Goal: Information Seeking & Learning: Find contact information

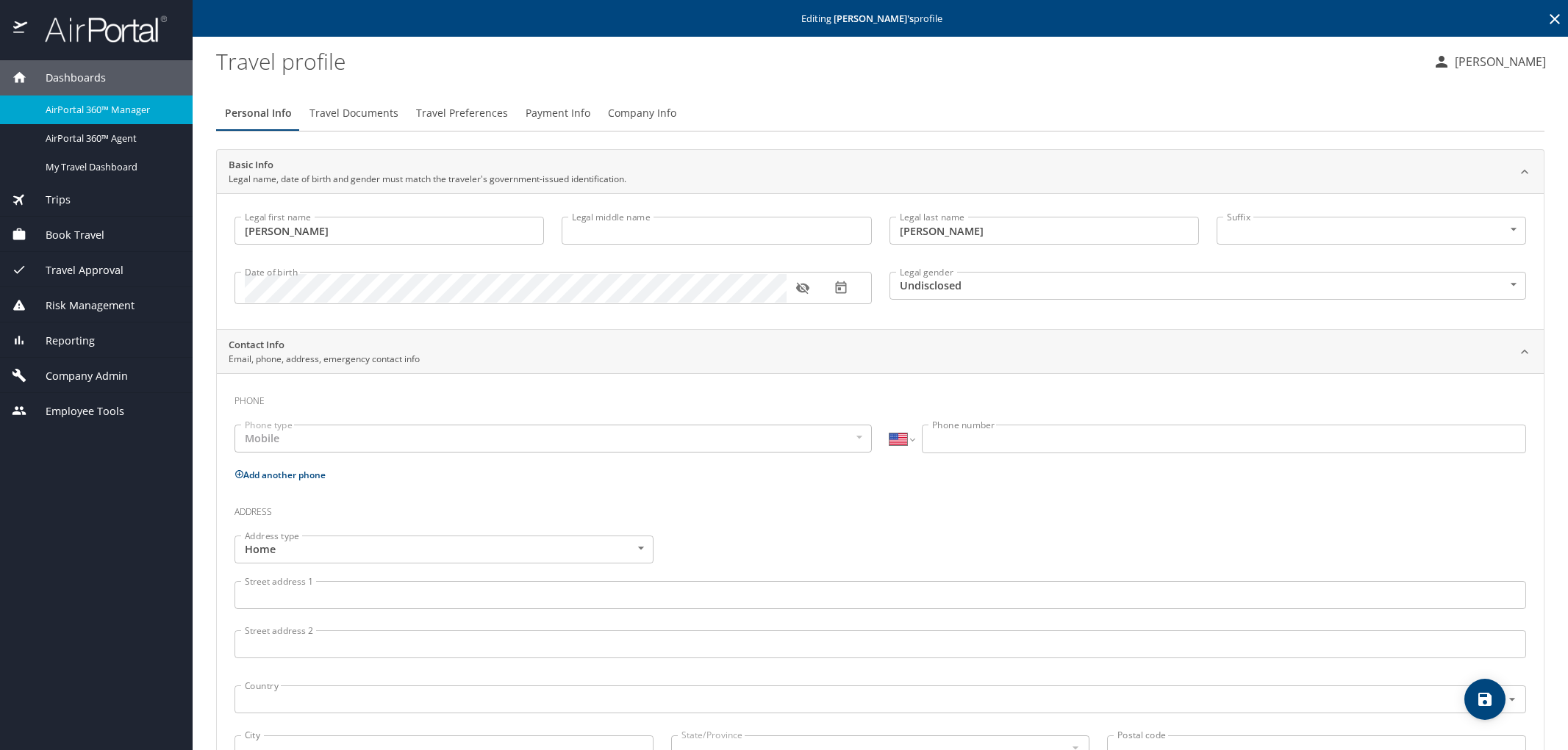
select select "US"
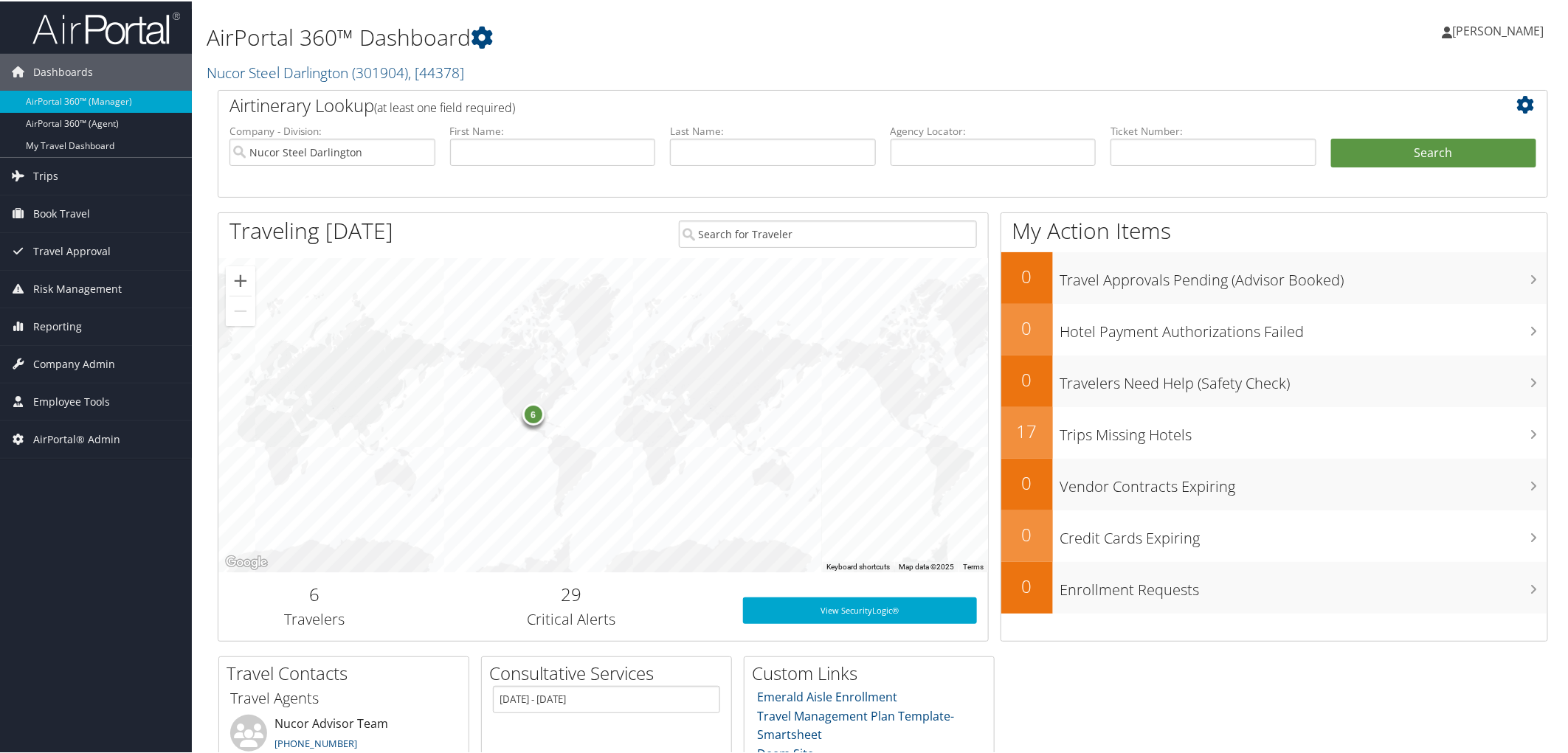
click at [586, 50] on h1 "AirPortal 360™ Dashboard" at bounding box center [657, 35] width 902 height 31
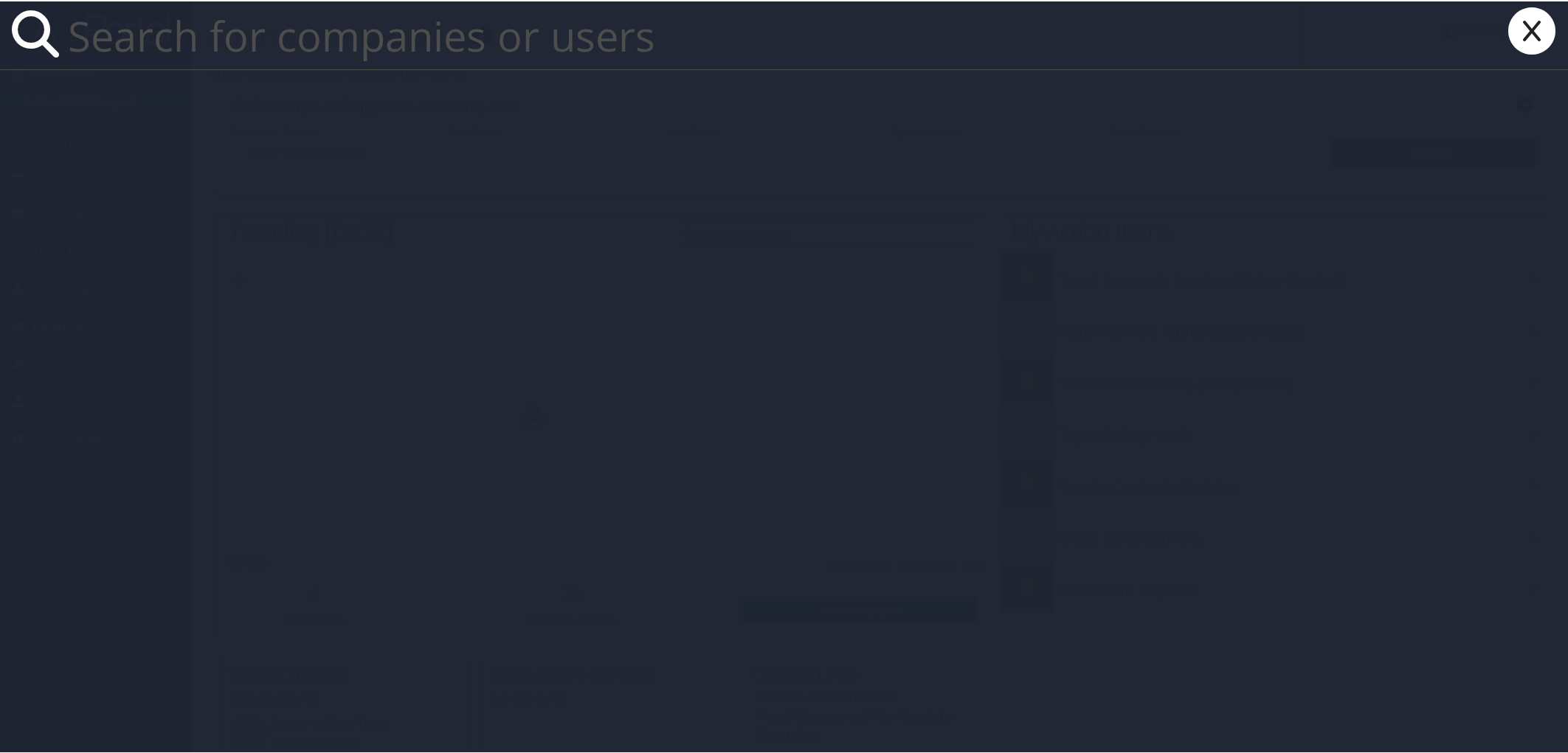
paste input "seth.lawhon@nucor.com"
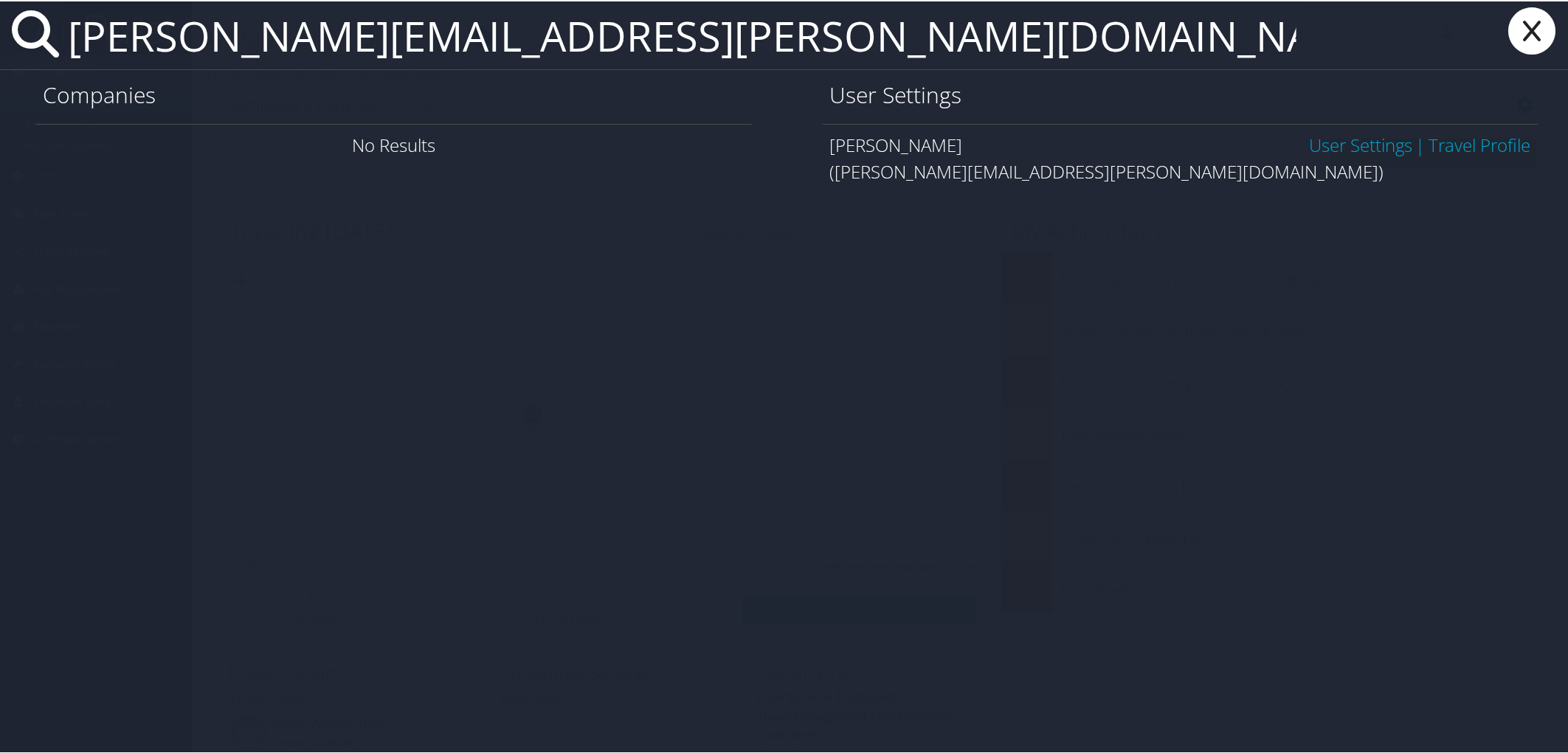
type input "seth.lawhon@nucor.com"
click at [1363, 151] on link "User Settings" at bounding box center [1360, 143] width 103 height 24
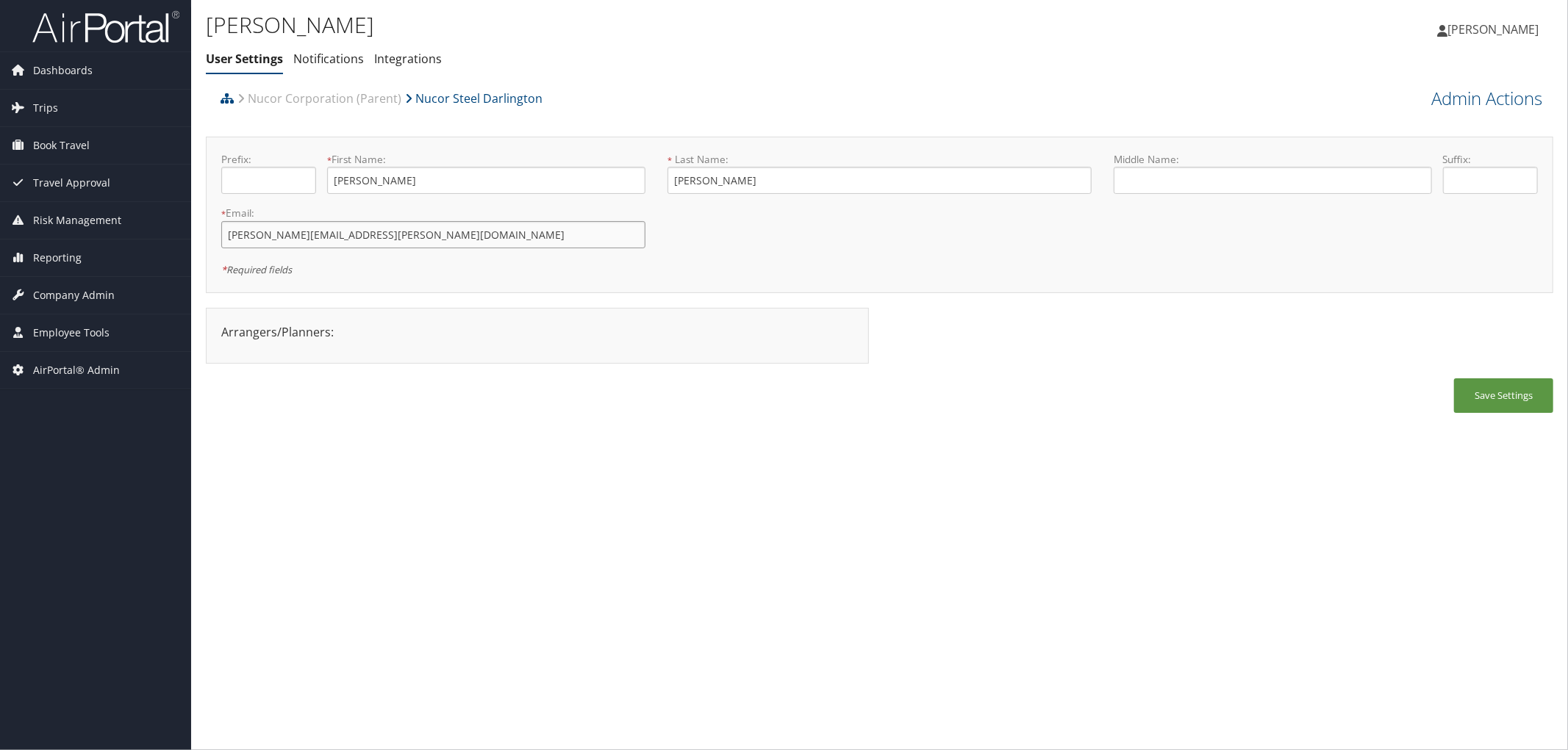
drag, startPoint x: 376, startPoint y: 236, endPoint x: 201, endPoint y: 258, distance: 176.4
click at [201, 258] on div "SETH LAWHON User Settings Notifications Integrations User Settings Notification…" at bounding box center [880, 375] width 1377 height 750
click at [1475, 99] on link "Admin Actions" at bounding box center [1487, 99] width 111 height 25
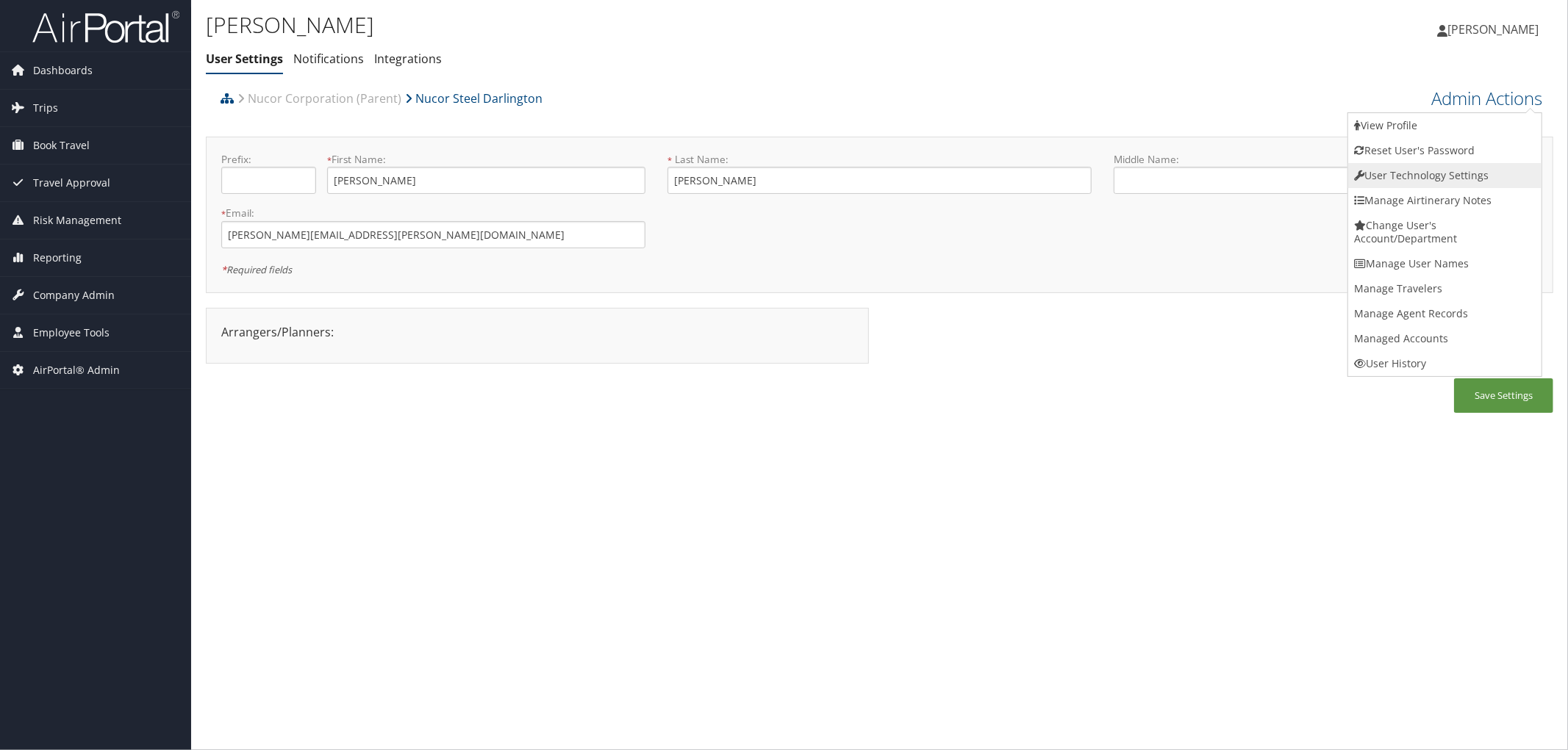
click at [1397, 177] on link "User Technology Settings" at bounding box center [1445, 175] width 193 height 25
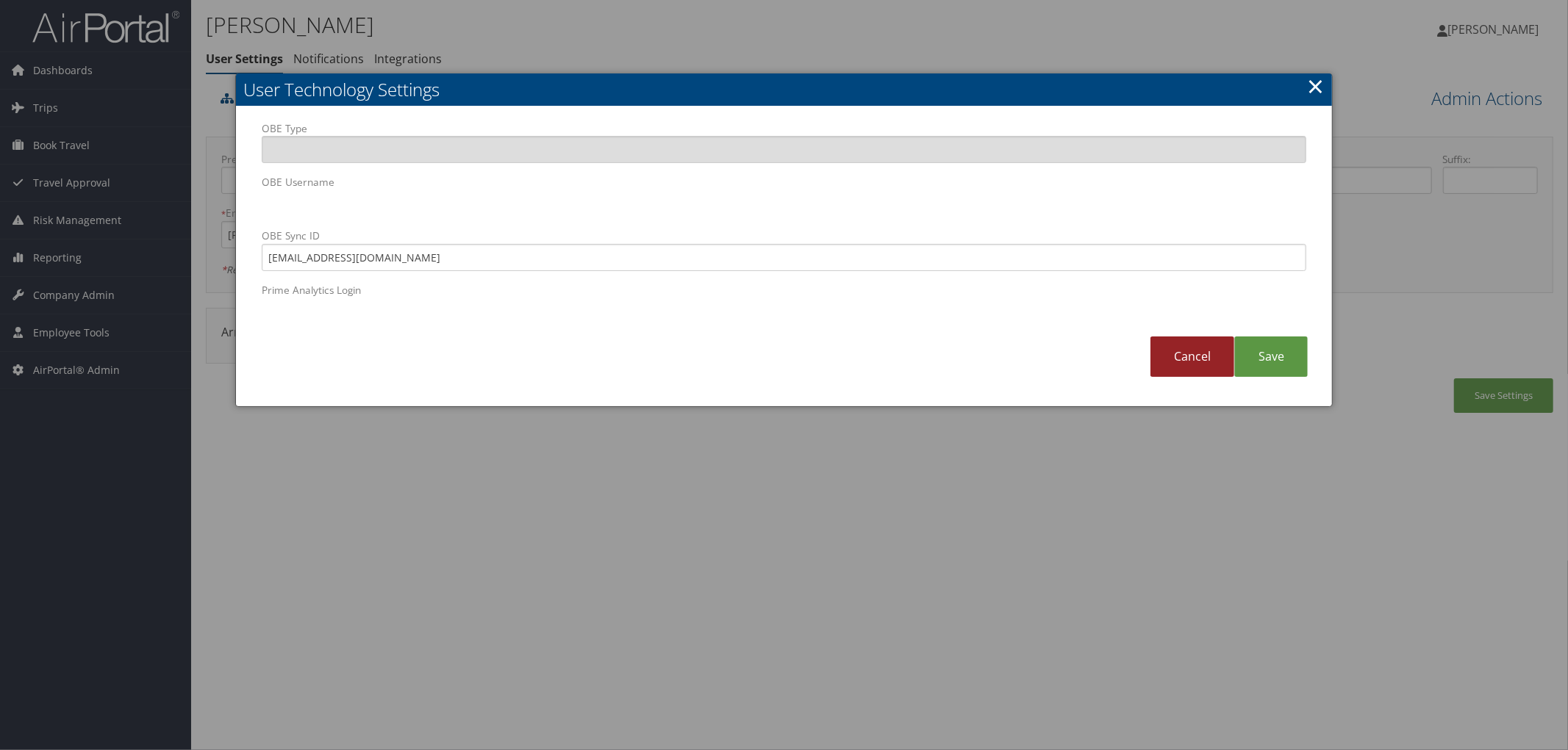
click at [1191, 365] on link "Cancel" at bounding box center [1192, 357] width 84 height 41
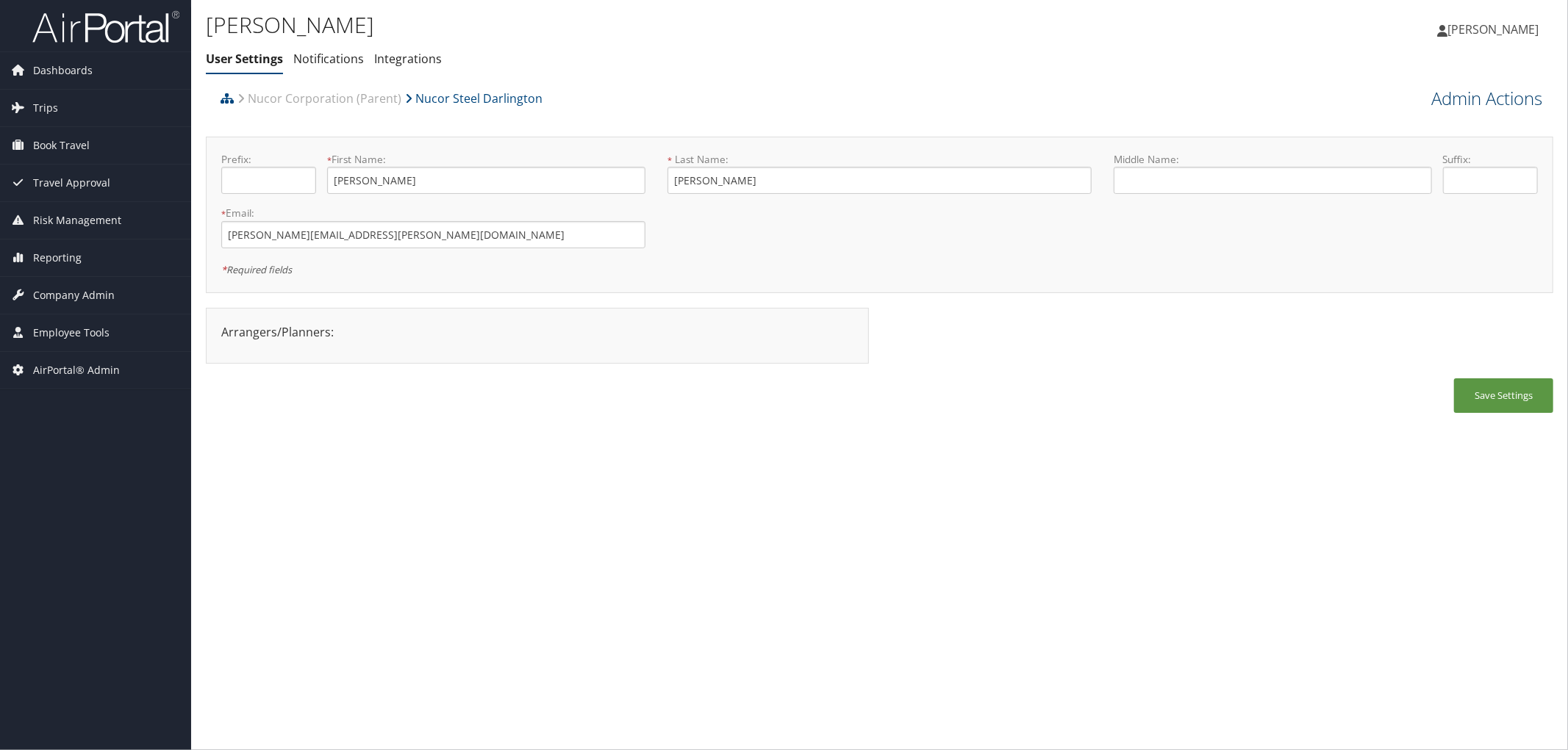
click at [1487, 92] on link "Admin Actions" at bounding box center [1487, 99] width 111 height 25
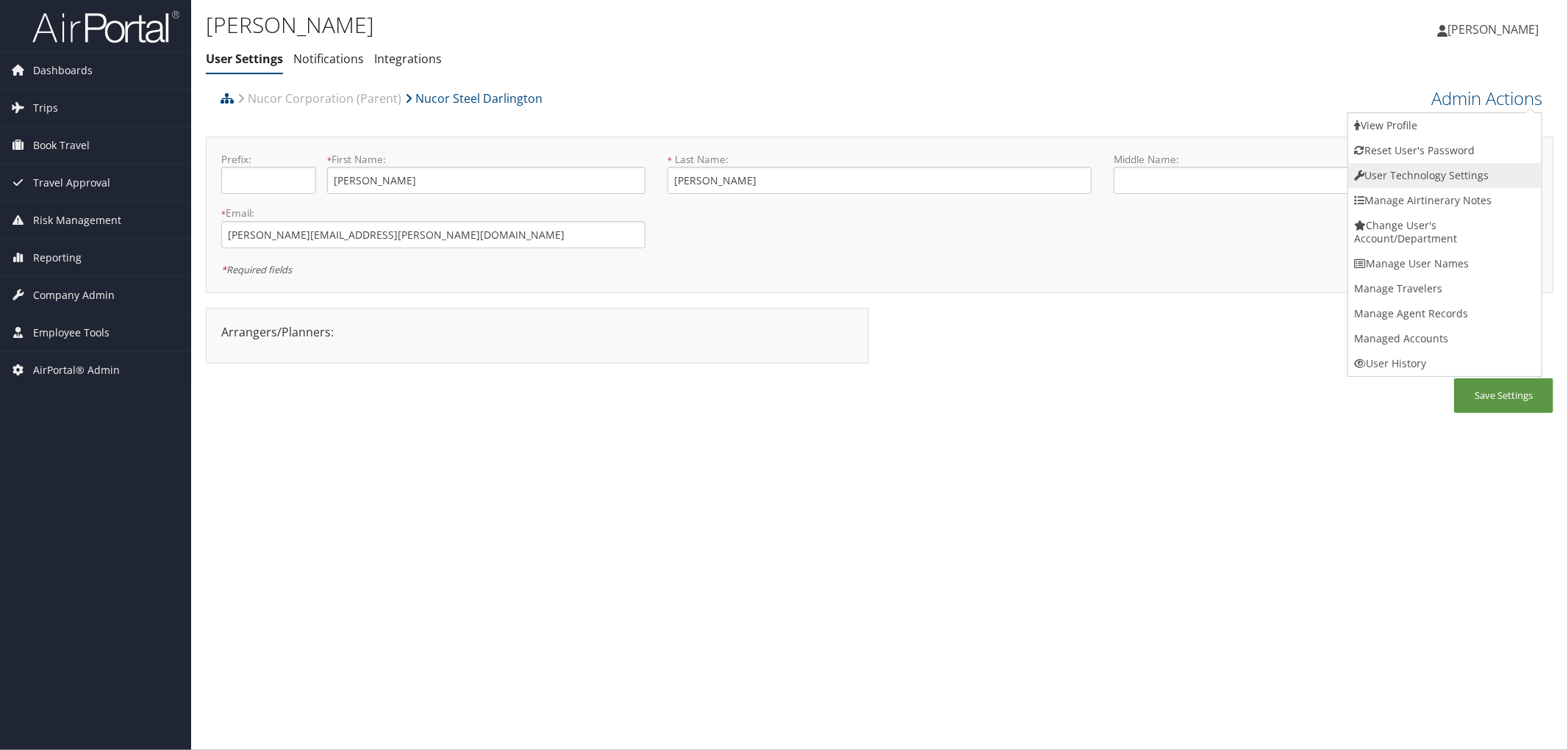
click at [1435, 170] on link "User Technology Settings" at bounding box center [1445, 175] width 193 height 25
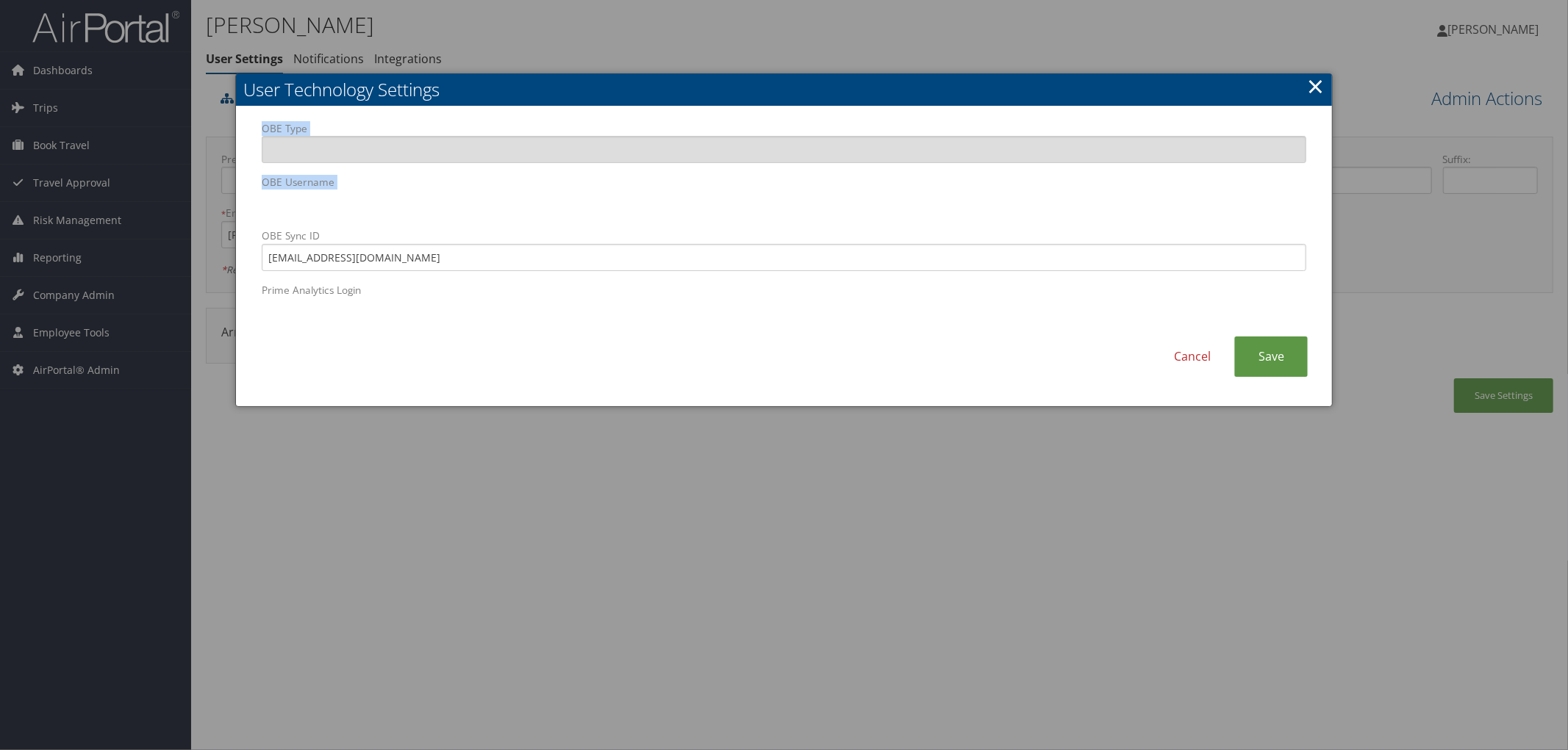
drag, startPoint x: 879, startPoint y: 90, endPoint x: 909, endPoint y: 246, distance: 158.9
click at [909, 246] on div "User Technology Settings OBE Type OBE Username OBE Sync ID slawhon@nbssc.com Pr…" at bounding box center [784, 240] width 1098 height 334
click at [775, 492] on div at bounding box center [784, 375] width 1568 height 750
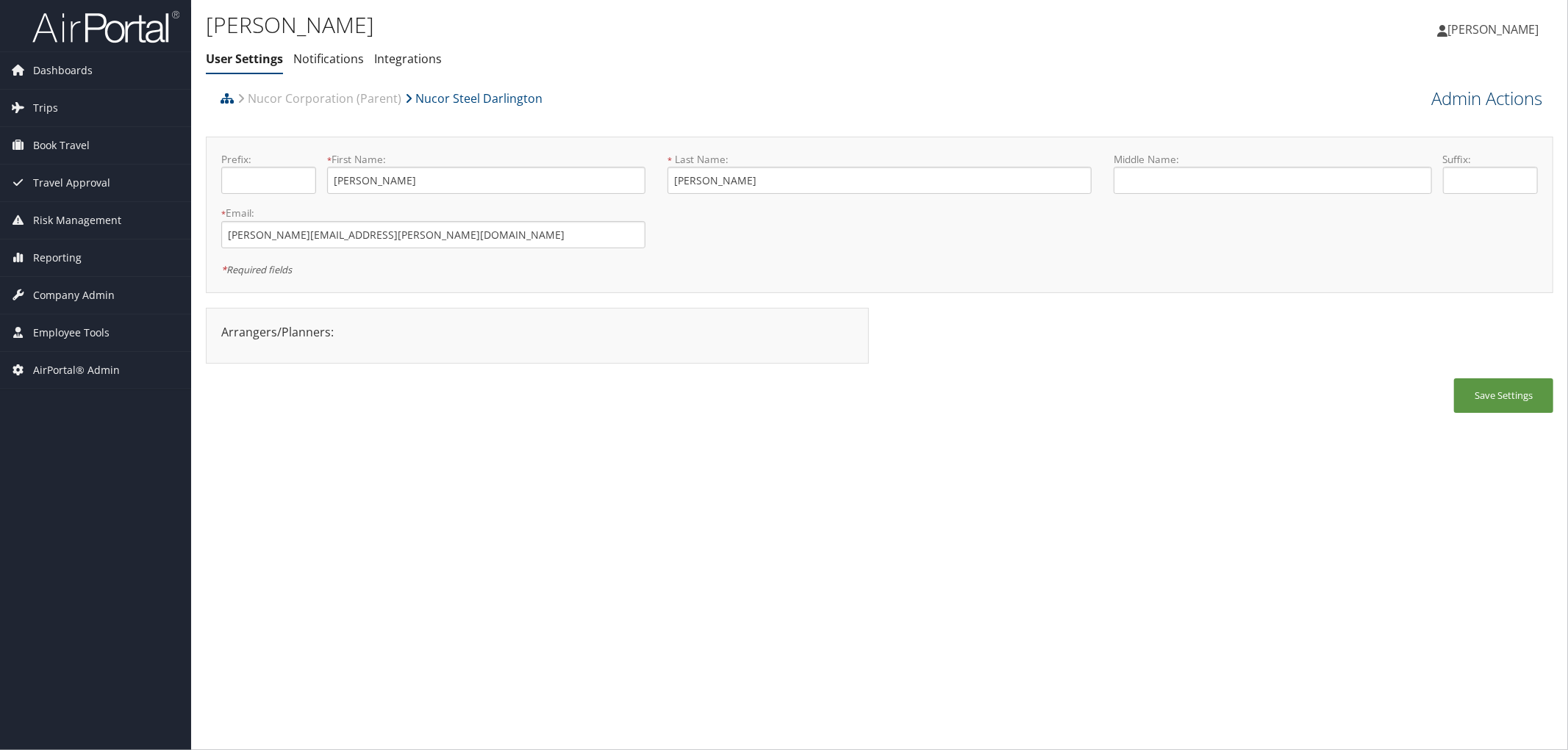
click at [1447, 92] on link "Admin Actions" at bounding box center [1487, 99] width 111 height 25
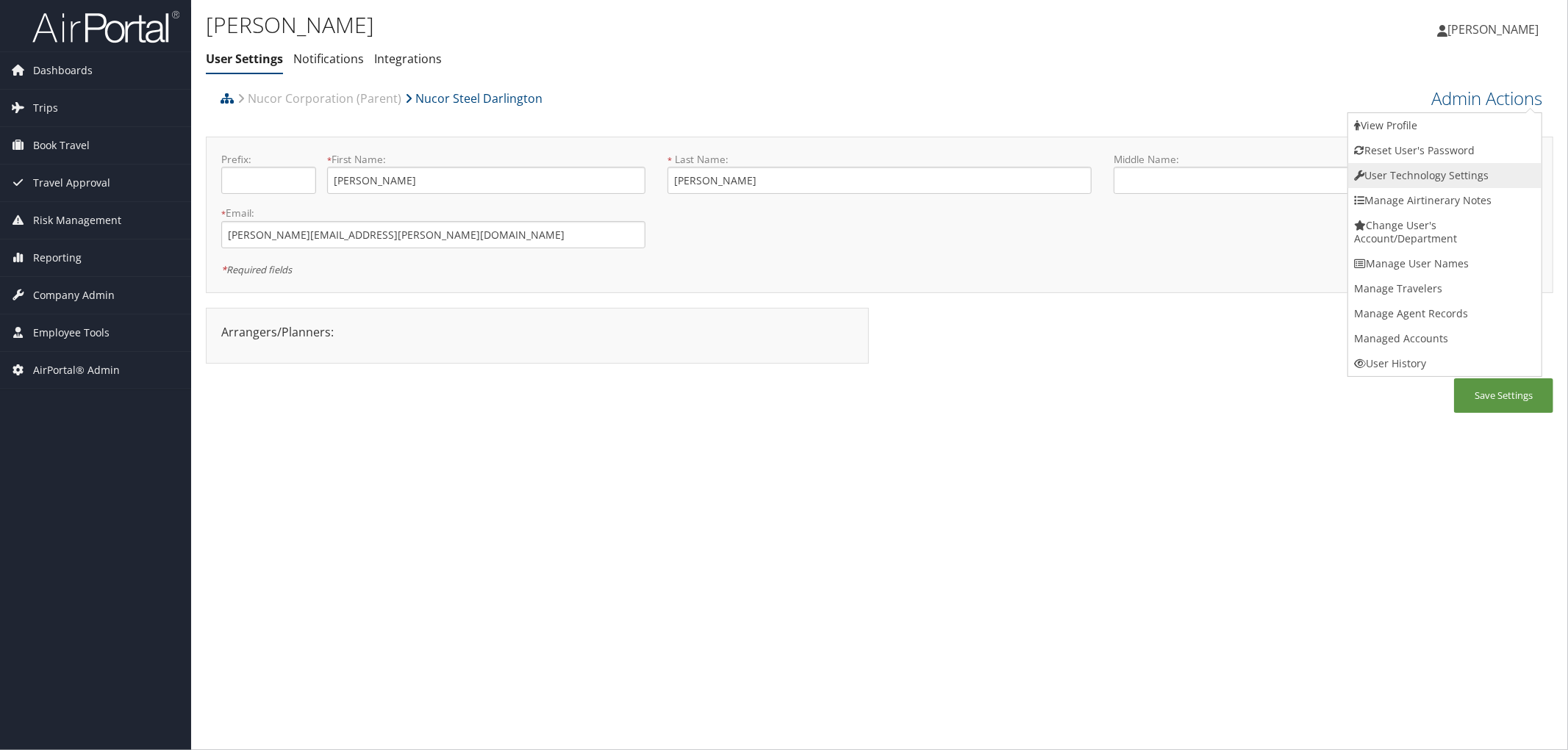
click at [1412, 171] on link "User Technology Settings" at bounding box center [1445, 175] width 193 height 25
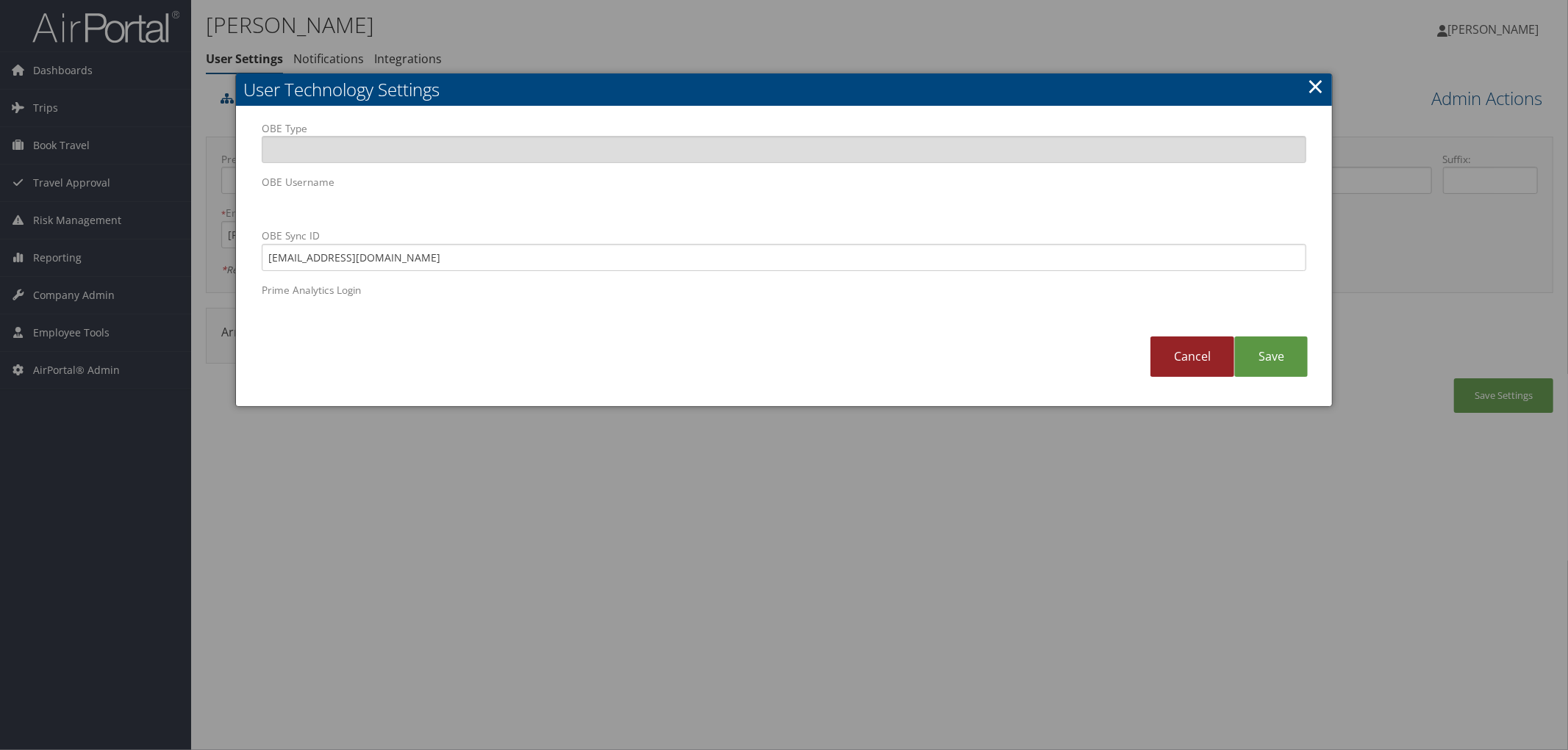
click at [1202, 360] on link "Cancel" at bounding box center [1192, 357] width 84 height 41
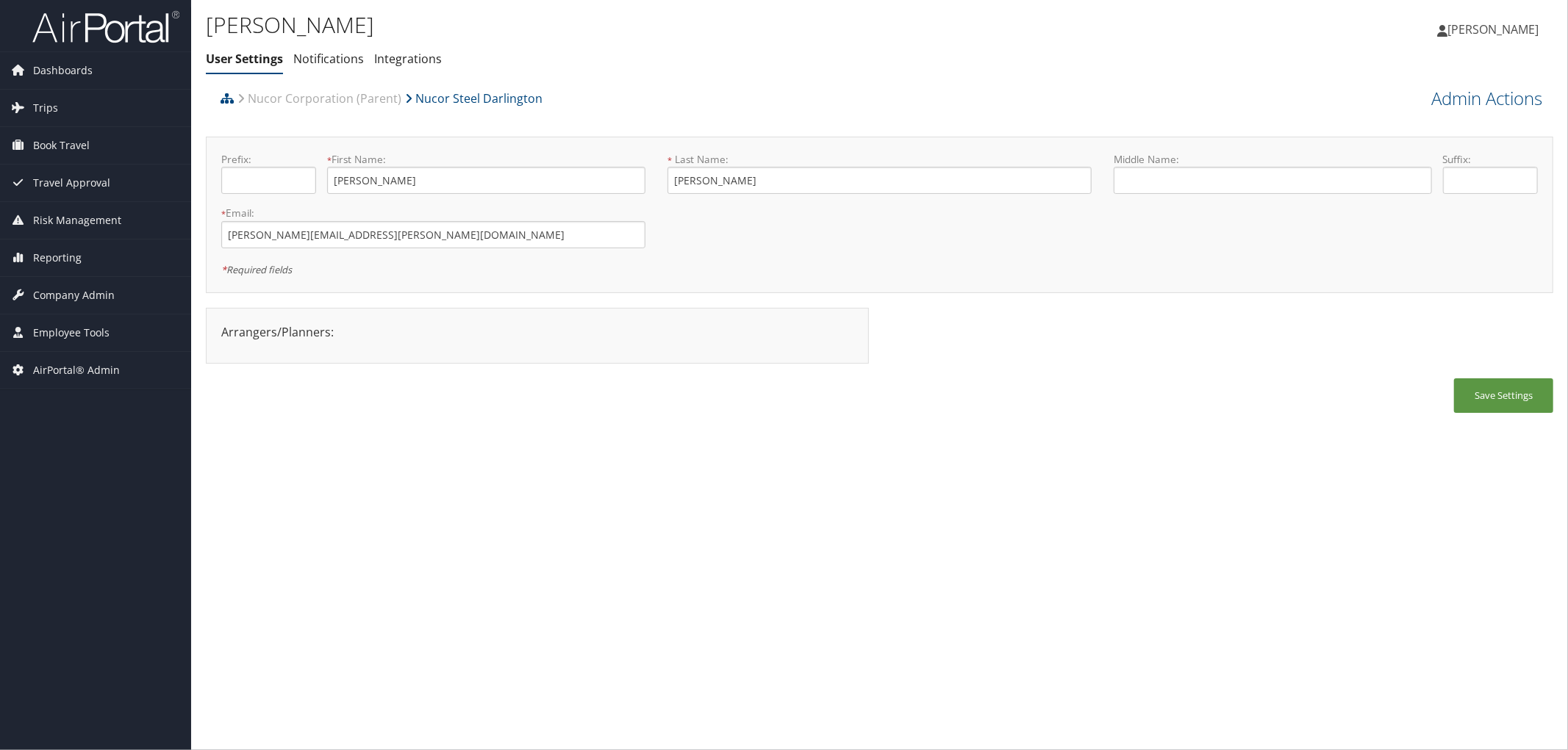
click at [551, 55] on ul "User Settings Notifications Integrations" at bounding box center [655, 59] width 898 height 27
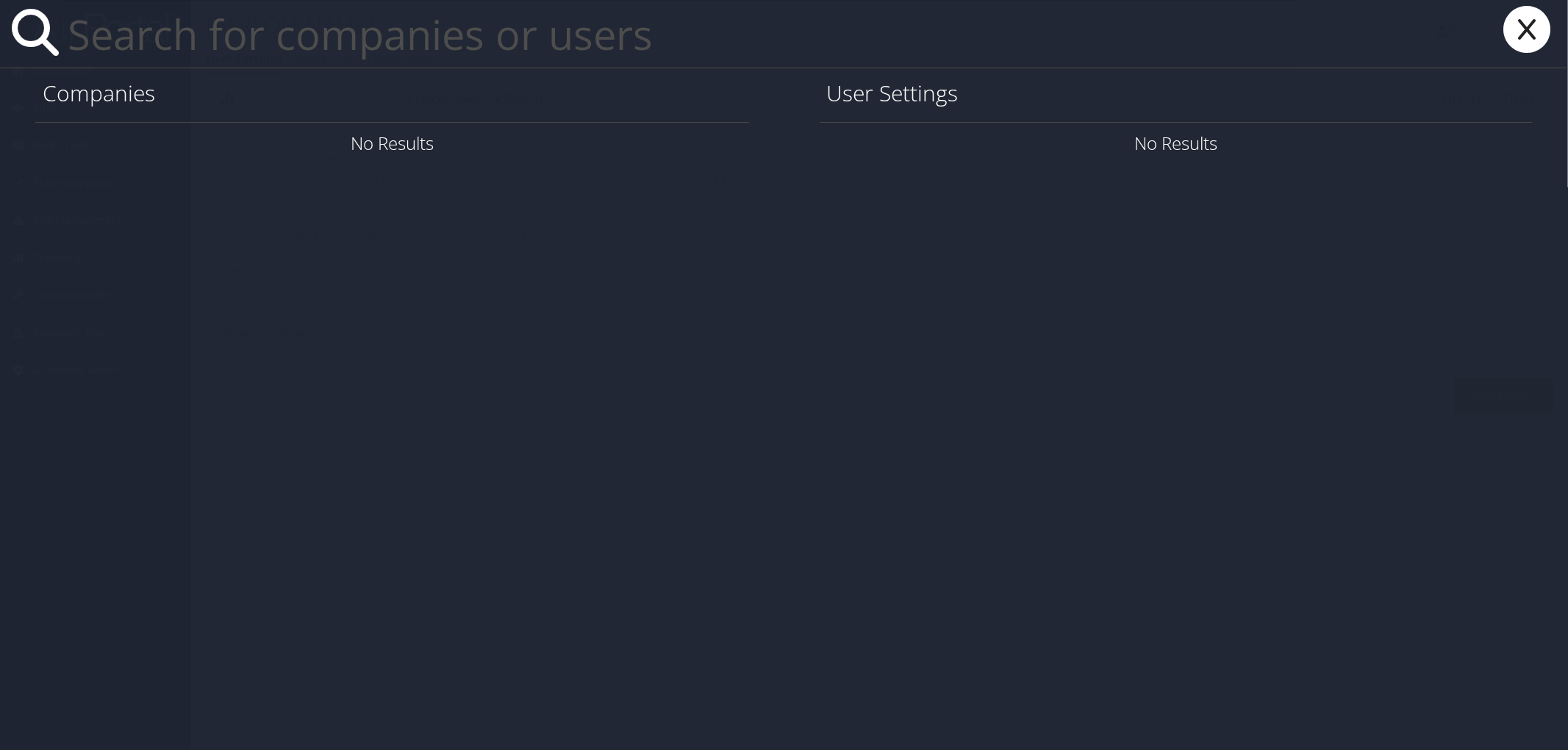
paste input "Brie Gertler"
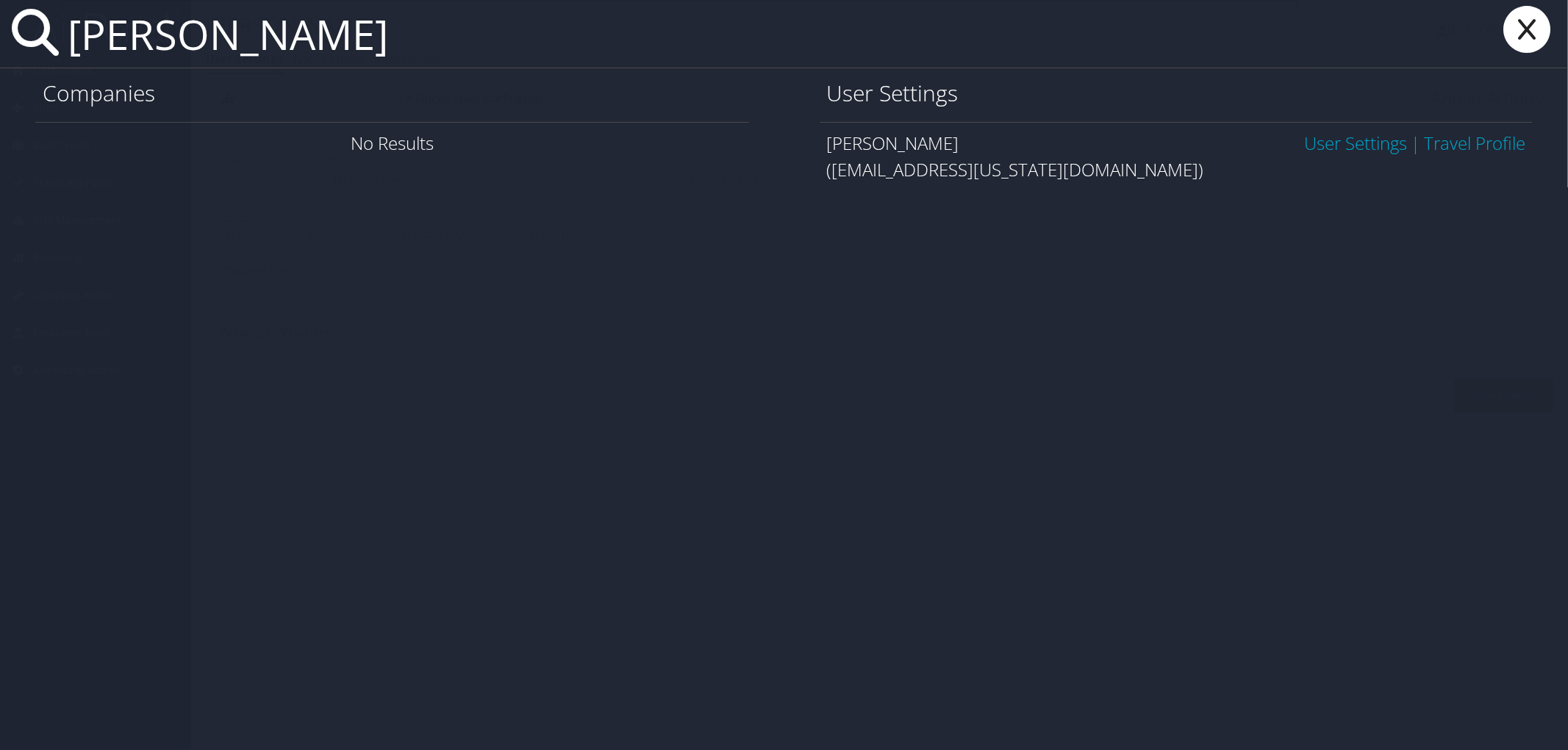
type input "Brie Gertler"
click at [1344, 143] on link "User Settings" at bounding box center [1355, 142] width 103 height 24
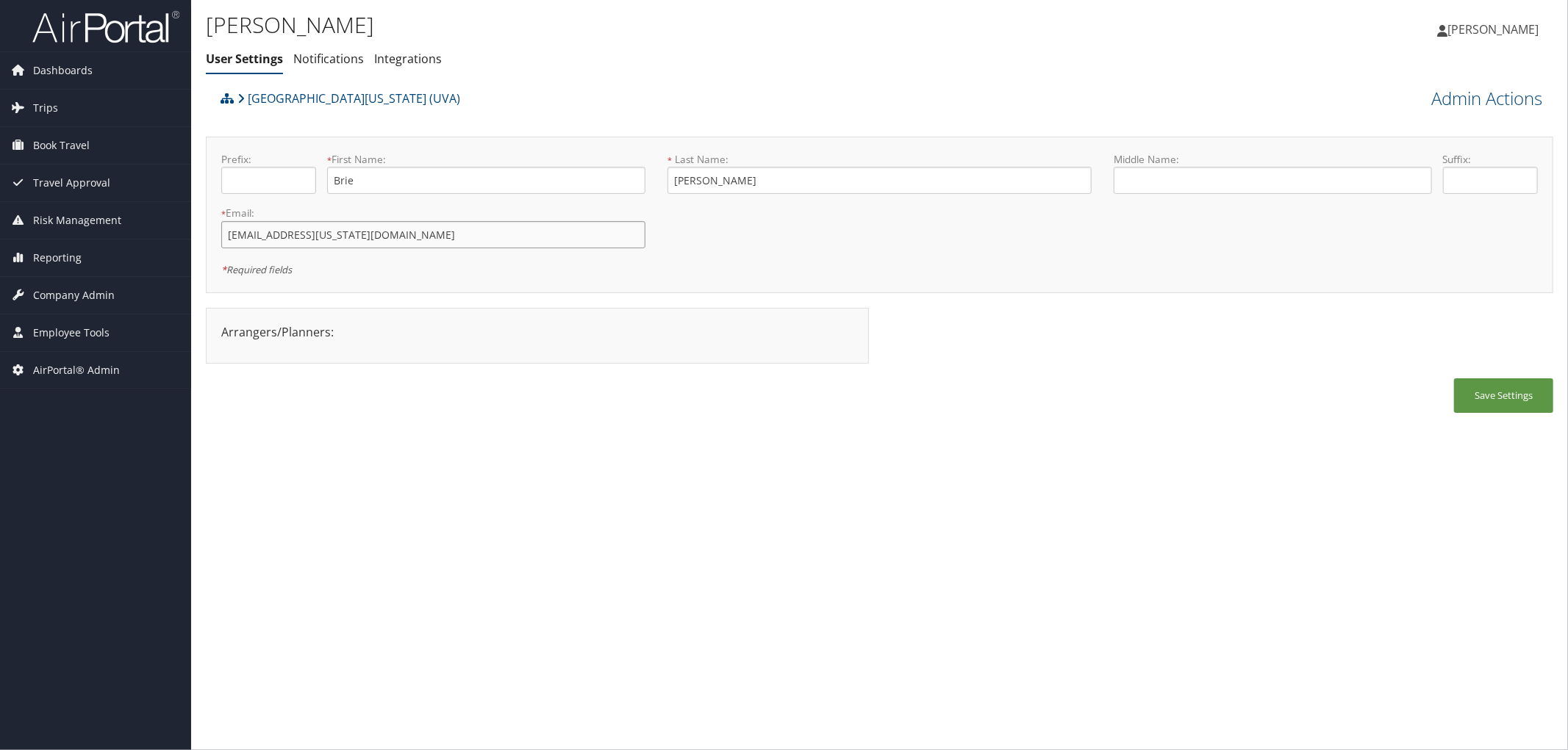
drag, startPoint x: 327, startPoint y: 230, endPoint x: 215, endPoint y: 236, distance: 112.2
click at [215, 236] on div "* Email: bg8y@virginia.edu This field is required" at bounding box center [433, 233] width 446 height 54
click at [706, 72] on div "Brie Gertler User Settings Notifications Integrations User Settings Notificatio…" at bounding box center [655, 45] width 898 height 77
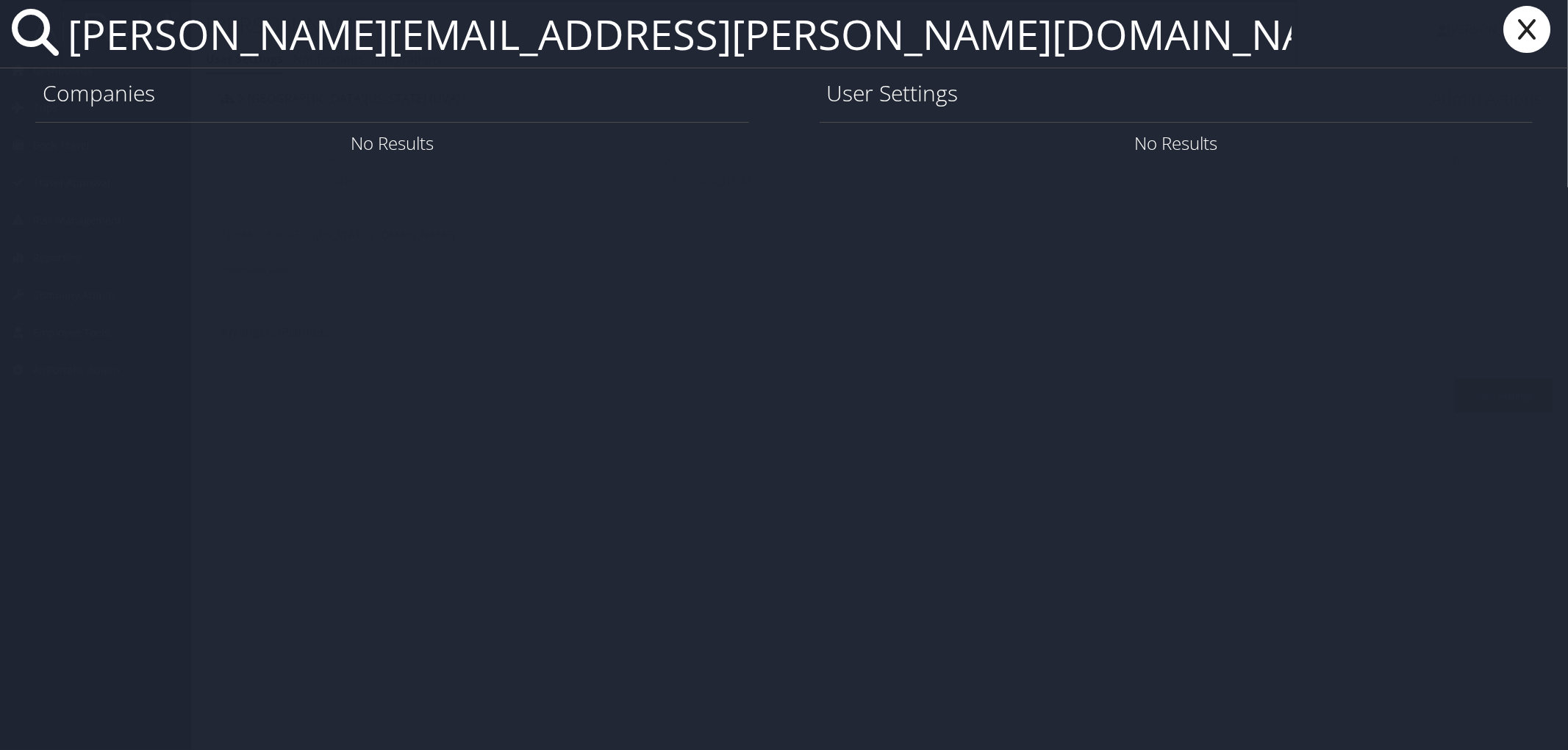
drag, startPoint x: 625, startPoint y: 47, endPoint x: 78, endPoint y: 46, distance: 547.0
click at [78, 46] on input "heather.vano@hsc.utah.edu" at bounding box center [680, 34] width 1236 height 67
drag, startPoint x: 472, startPoint y: 104, endPoint x: 618, endPoint y: 87, distance: 147.0
click at [479, 103] on h1 "Companies" at bounding box center [392, 93] width 699 height 31
drag, startPoint x: 608, startPoint y: 34, endPoint x: 320, endPoint y: 20, distance: 288.3
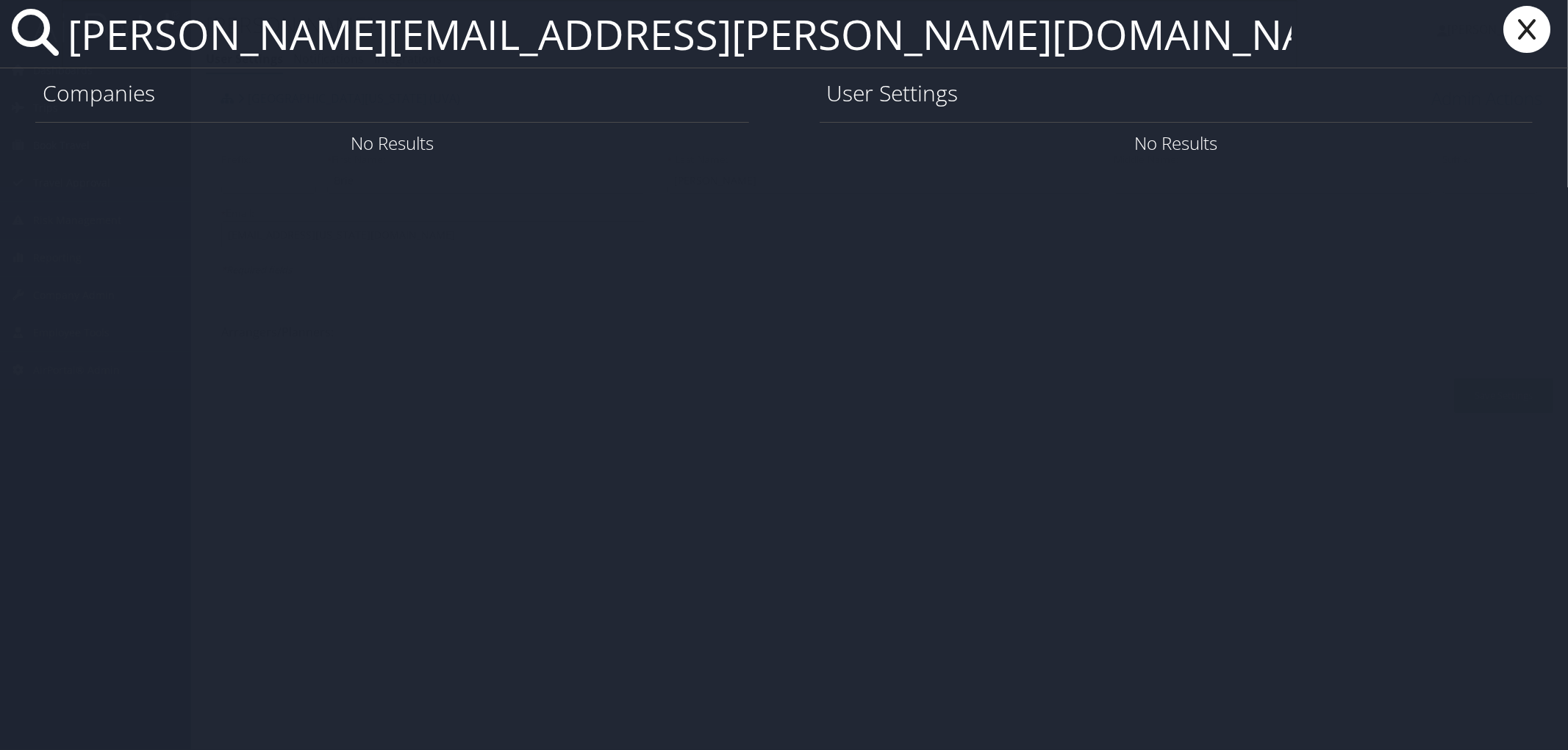
click at [320, 22] on input "heather.vano@hsc.utah.edu" at bounding box center [680, 34] width 1236 height 67
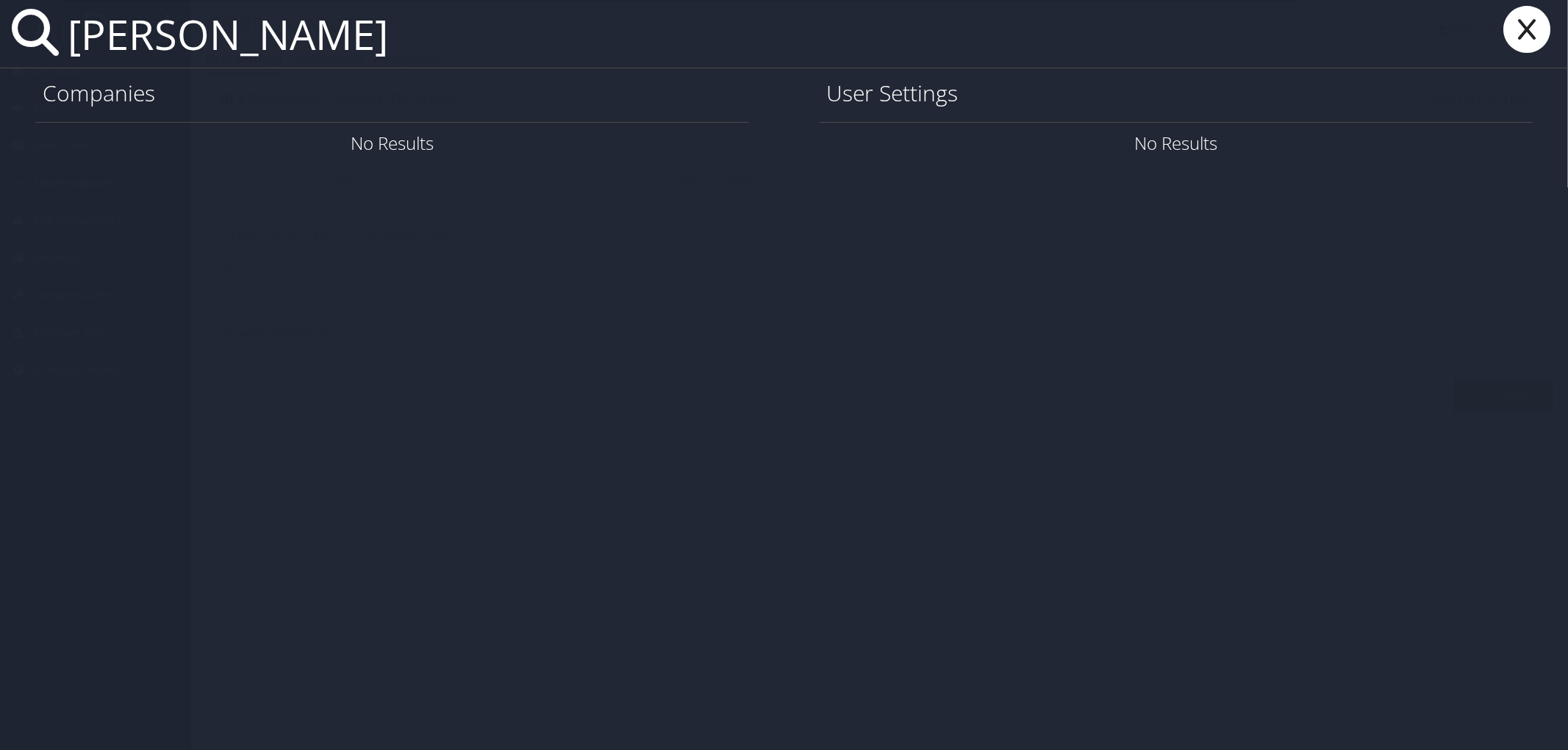
drag, startPoint x: 525, startPoint y: 42, endPoint x: 32, endPoint y: 42, distance: 493.0
click at [32, 42] on div "heather vanoostendorp" at bounding box center [784, 34] width 1568 height 68
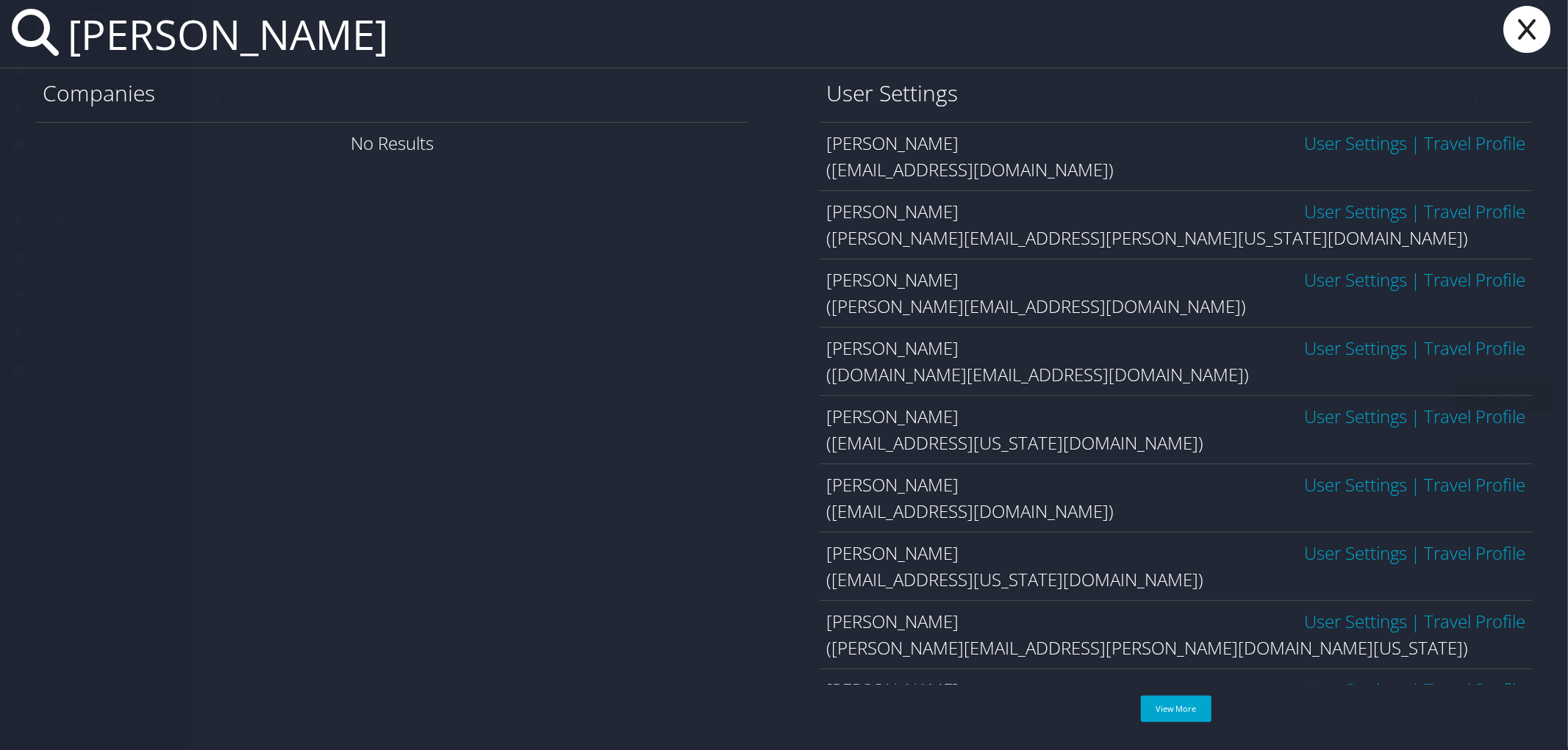
type input "benjamin chan"
click at [1328, 621] on link "User Settings" at bounding box center [1355, 621] width 103 height 24
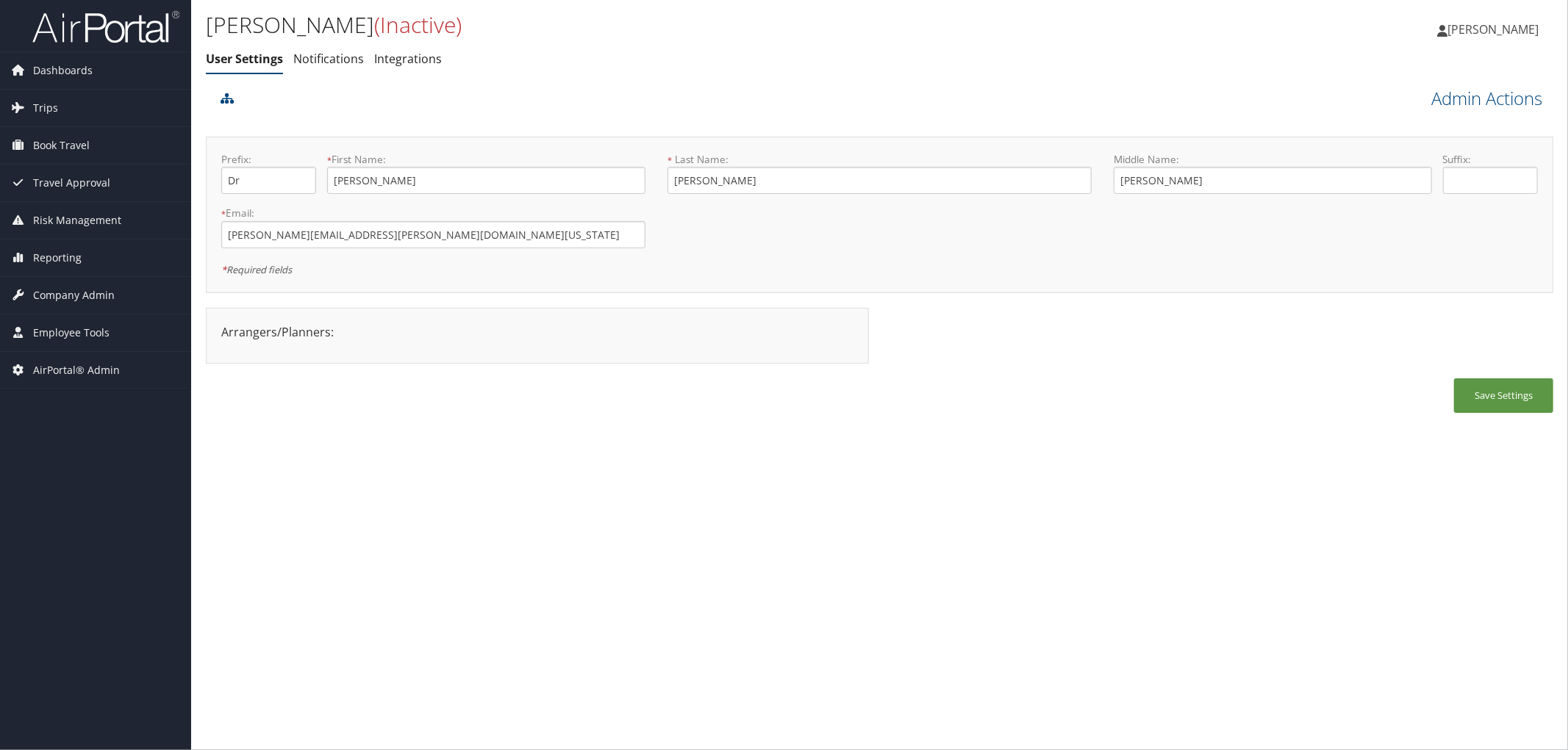
click at [552, 82] on div "[PERSON_NAME] (Inactive) User Settings Notifications Integrations User Settings…" at bounding box center [655, 45] width 898 height 77
click at [375, 90] on div at bounding box center [711, 103] width 989 height 40
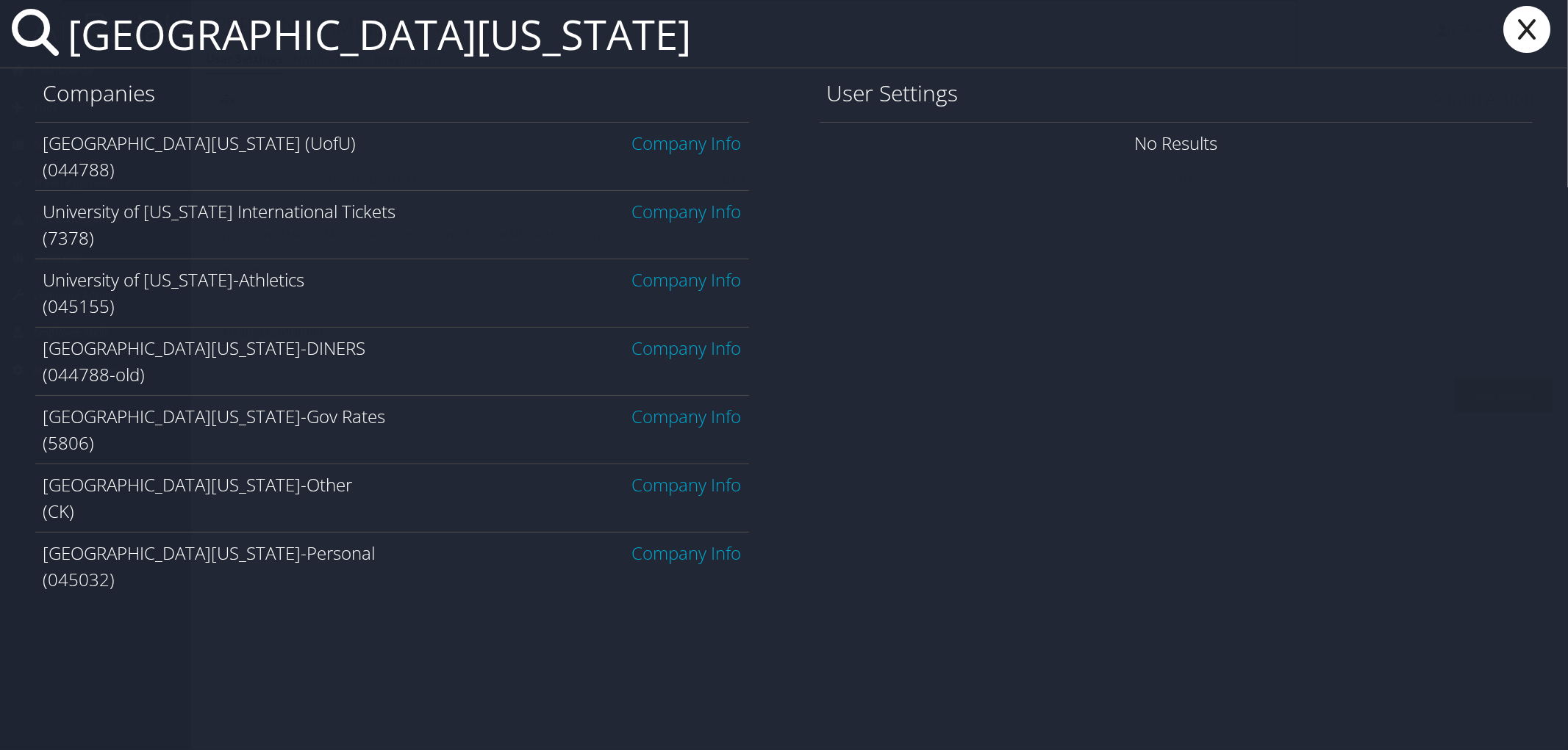
type input "[GEOGRAPHIC_DATA][US_STATE]"
click at [678, 134] on link "Company Info" at bounding box center [687, 142] width 110 height 24
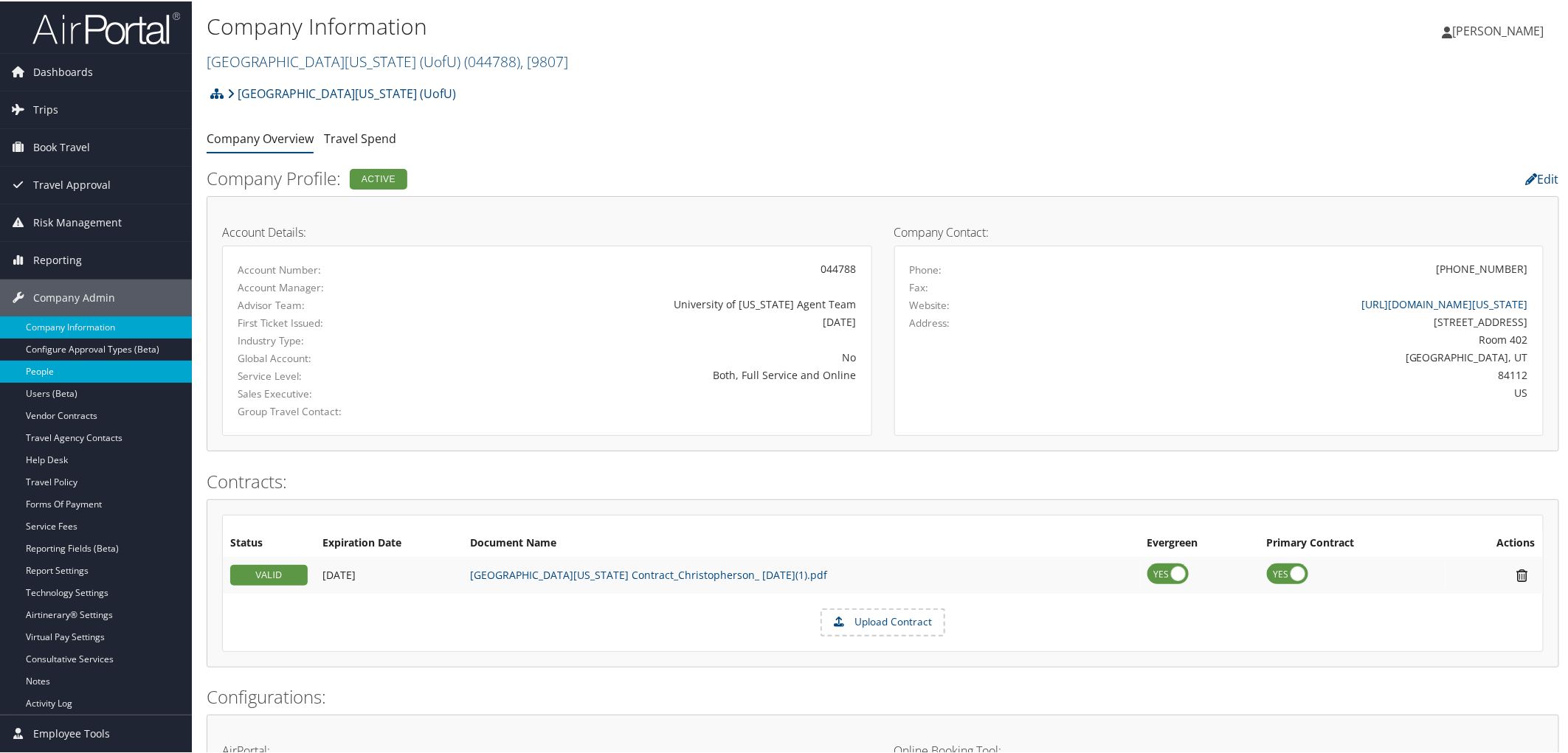
click at [60, 369] on link "People" at bounding box center [96, 370] width 192 height 22
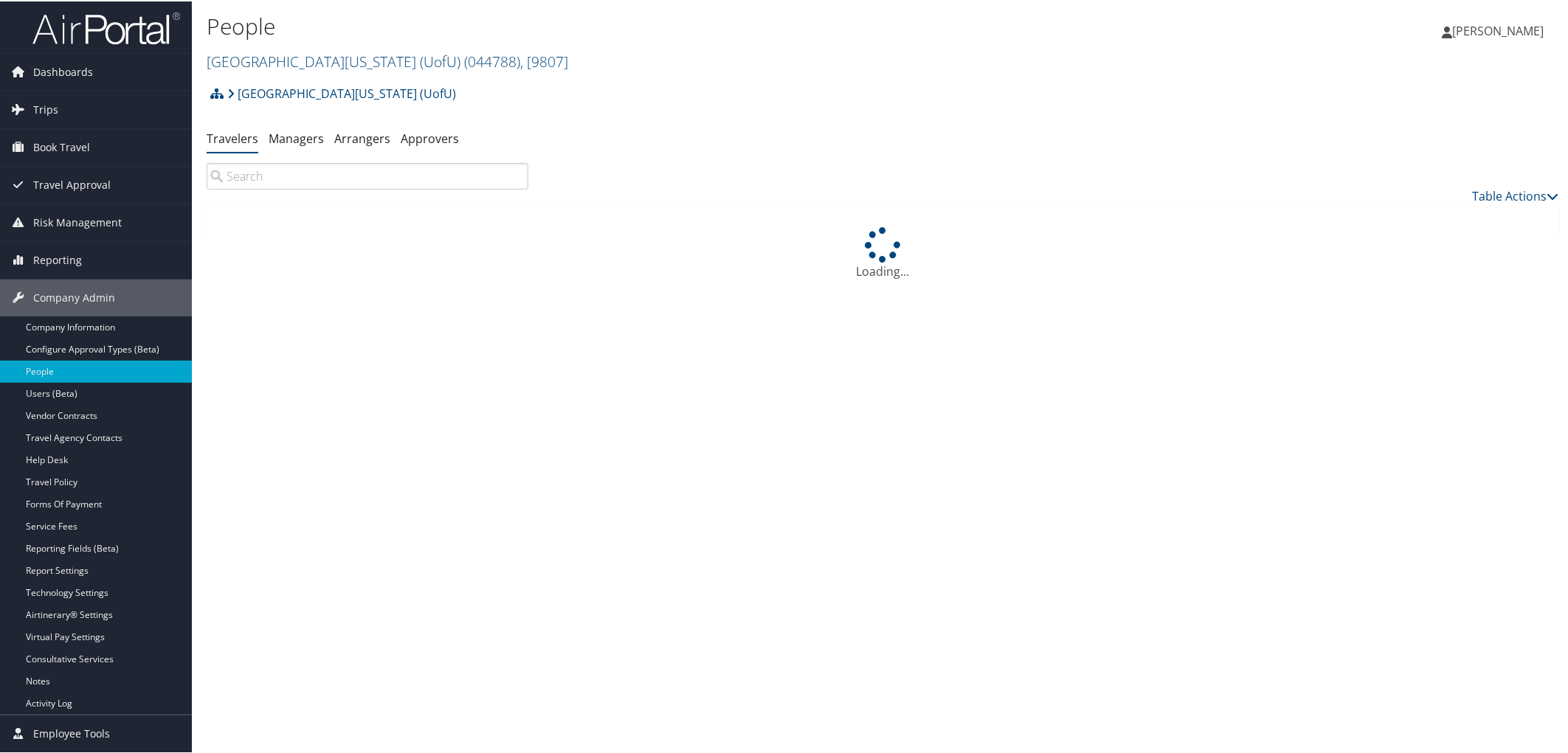
click at [329, 177] on input "search" at bounding box center [367, 175] width 321 height 27
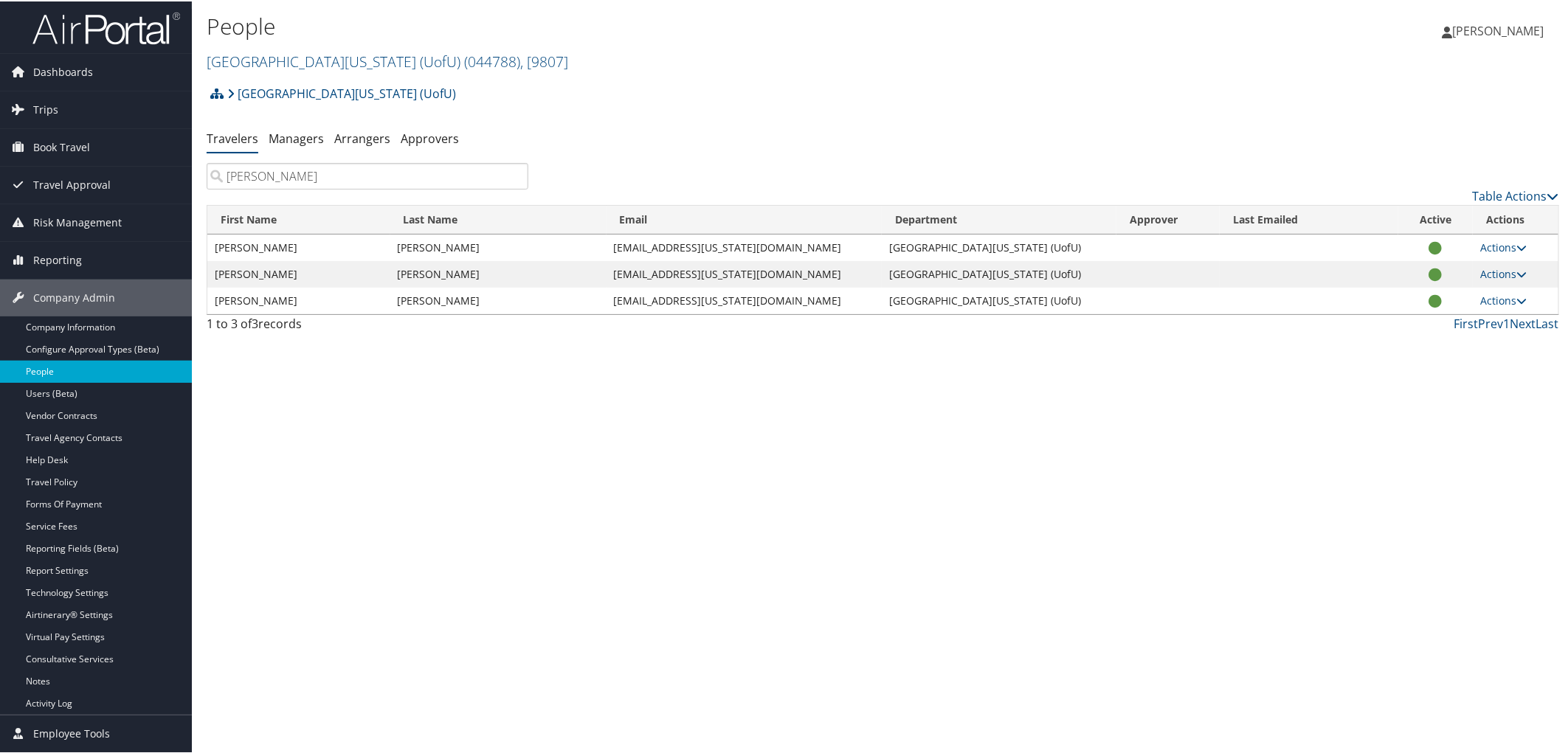
type input "heather van"
drag, startPoint x: 736, startPoint y: 296, endPoint x: 630, endPoint y: 307, distance: 106.6
click at [630, 307] on td "U0148573@utah.edu" at bounding box center [744, 299] width 276 height 27
copy td "U0148573@utah.edu"
click at [41, 100] on span "Trips" at bounding box center [46, 108] width 25 height 37
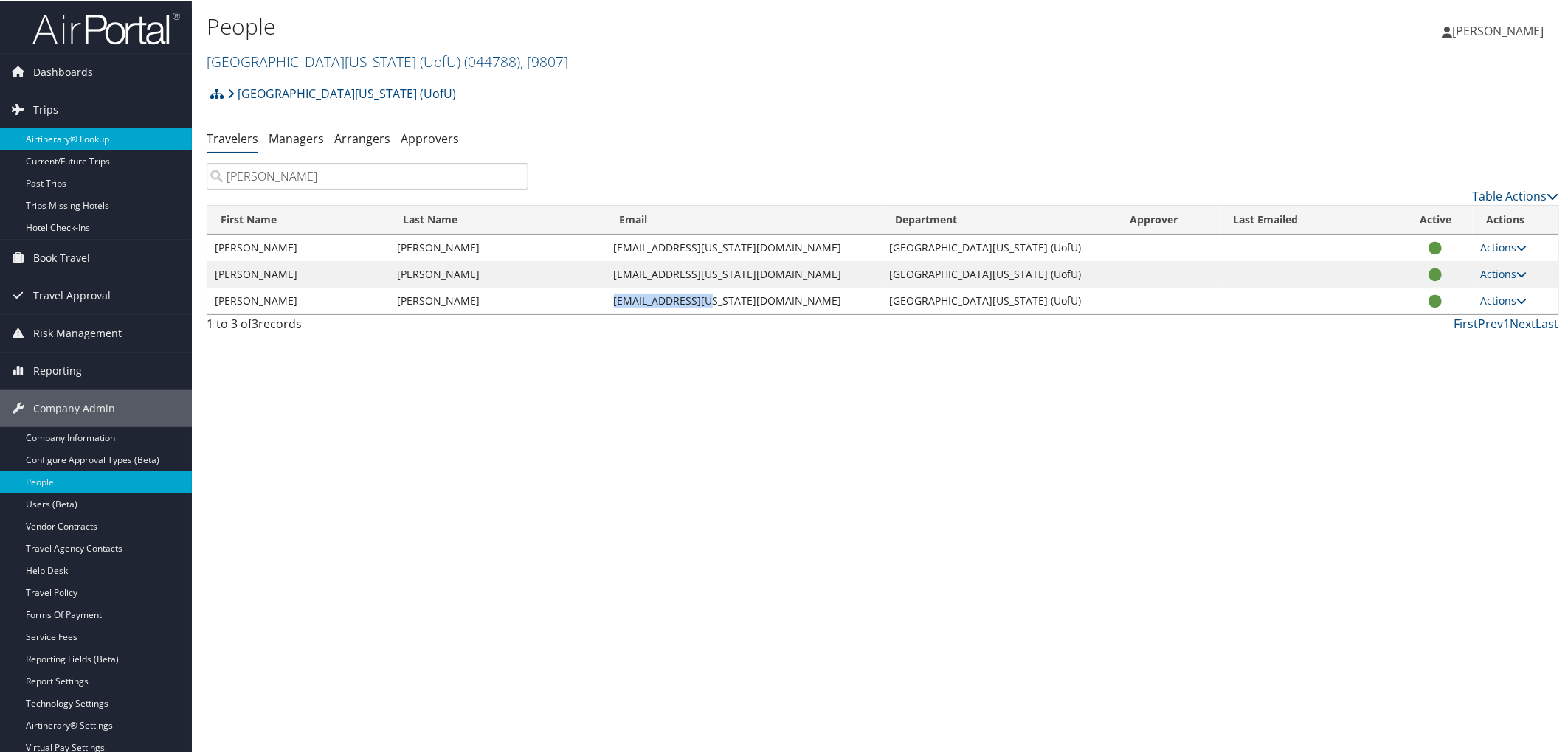
click at [42, 129] on link "Airtinerary® Lookup" at bounding box center [96, 138] width 192 height 22
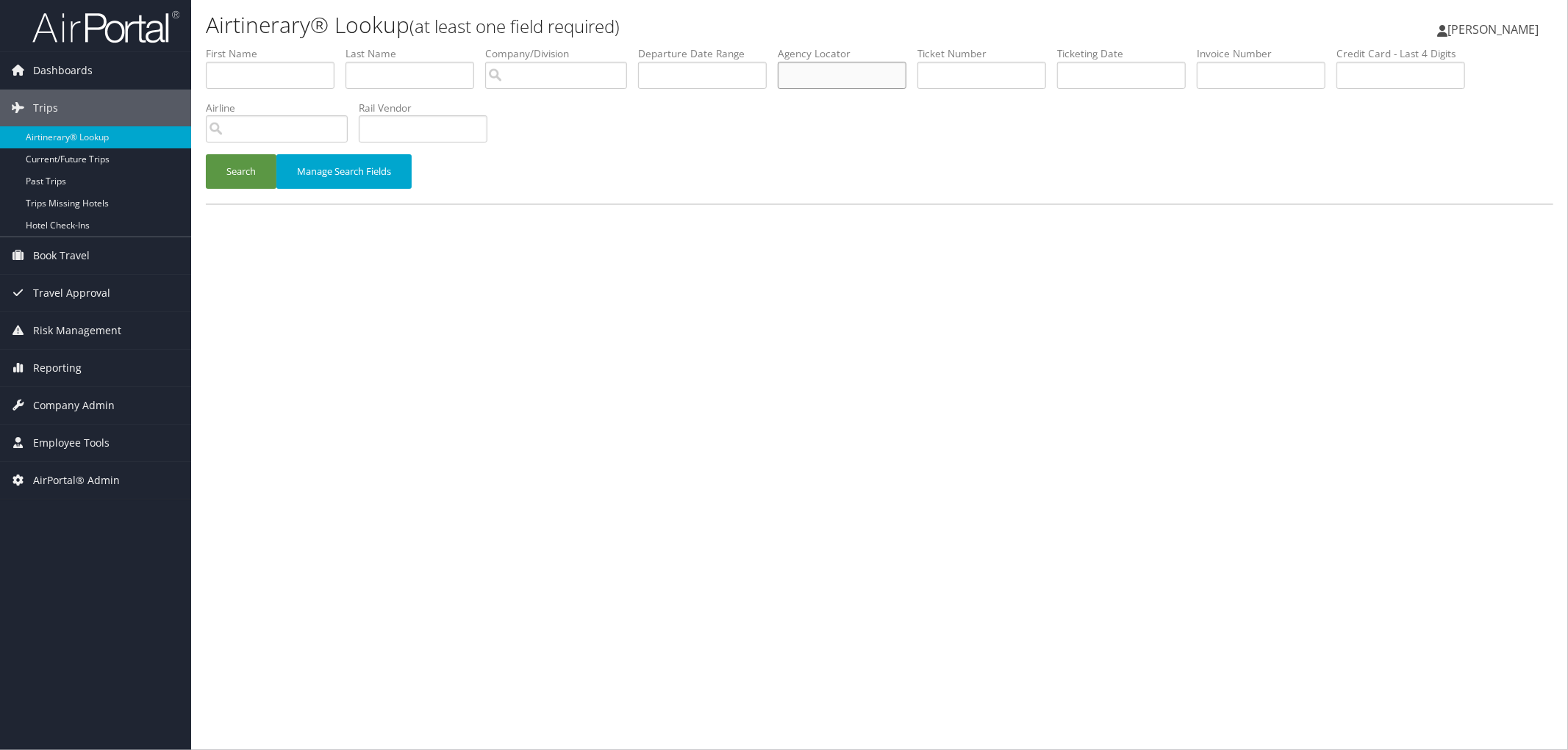
click at [858, 78] on input "text" at bounding box center [842, 75] width 128 height 27
type input "D7BTLV"
click at [206, 154] on button "Search" at bounding box center [241, 171] width 70 height 34
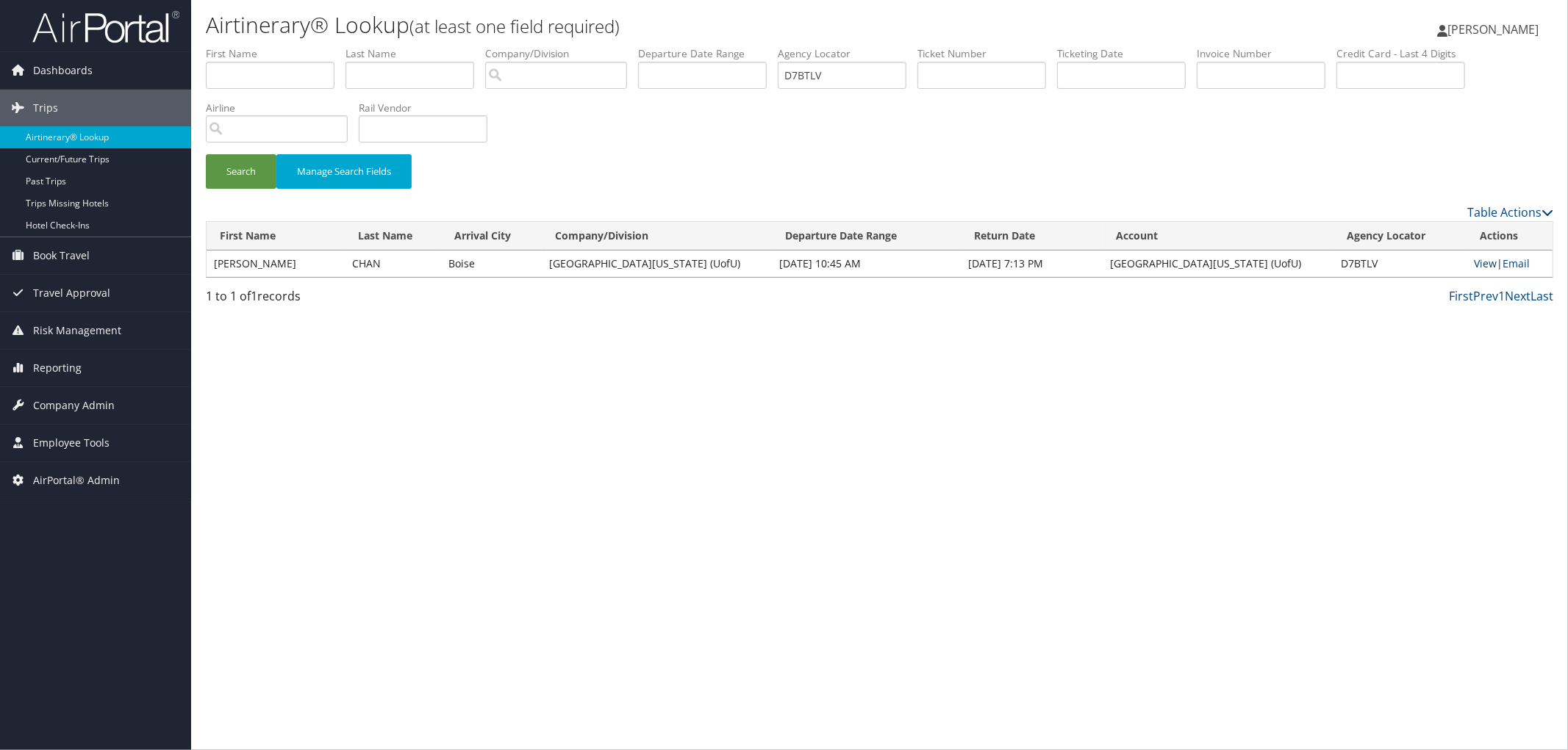
click at [1478, 266] on link "View" at bounding box center [1485, 264] width 23 height 14
click at [441, 150] on li "Rail Vendor" at bounding box center [428, 128] width 139 height 54
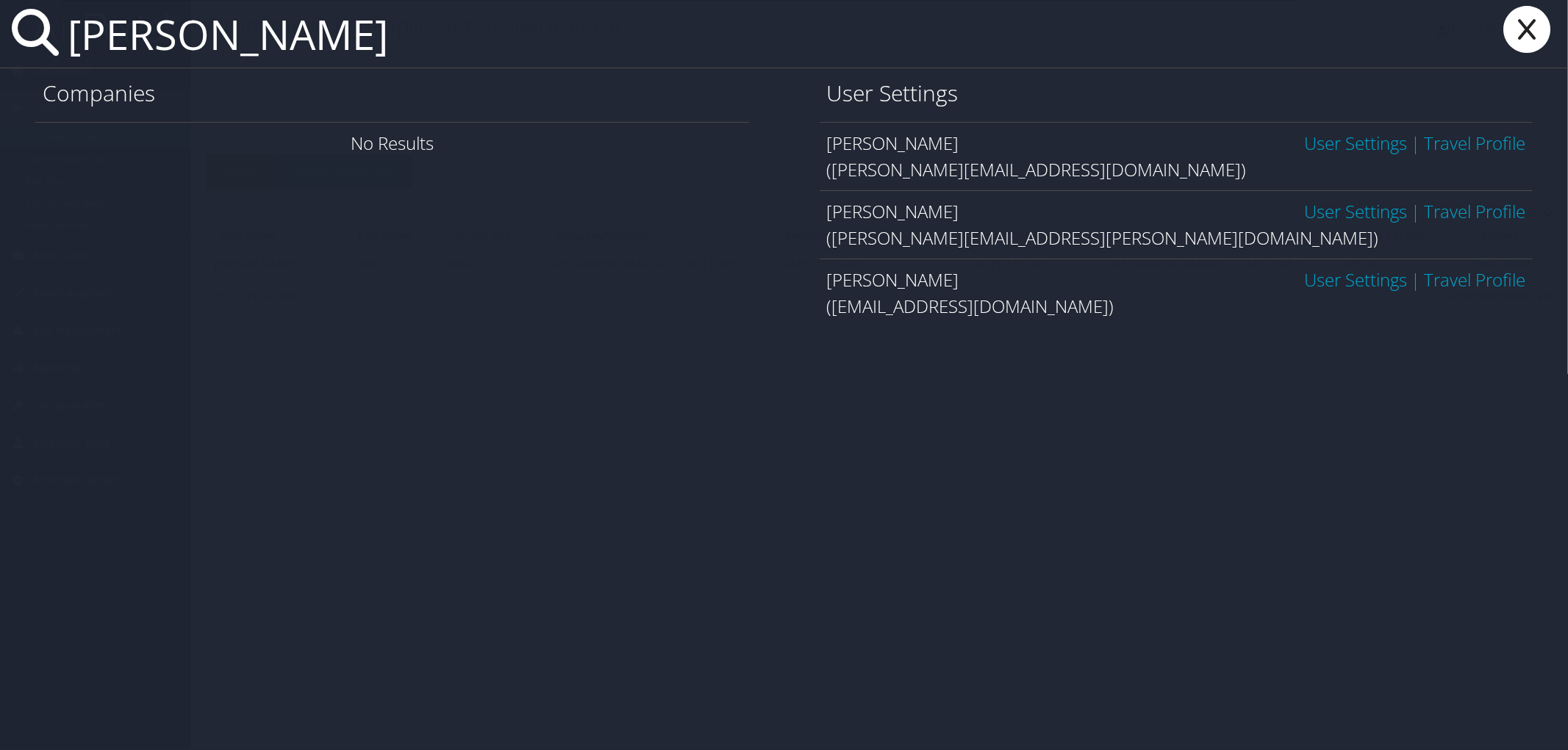
type input "[PERSON_NAME]"
click at [1346, 146] on link "User Settings" at bounding box center [1355, 142] width 103 height 24
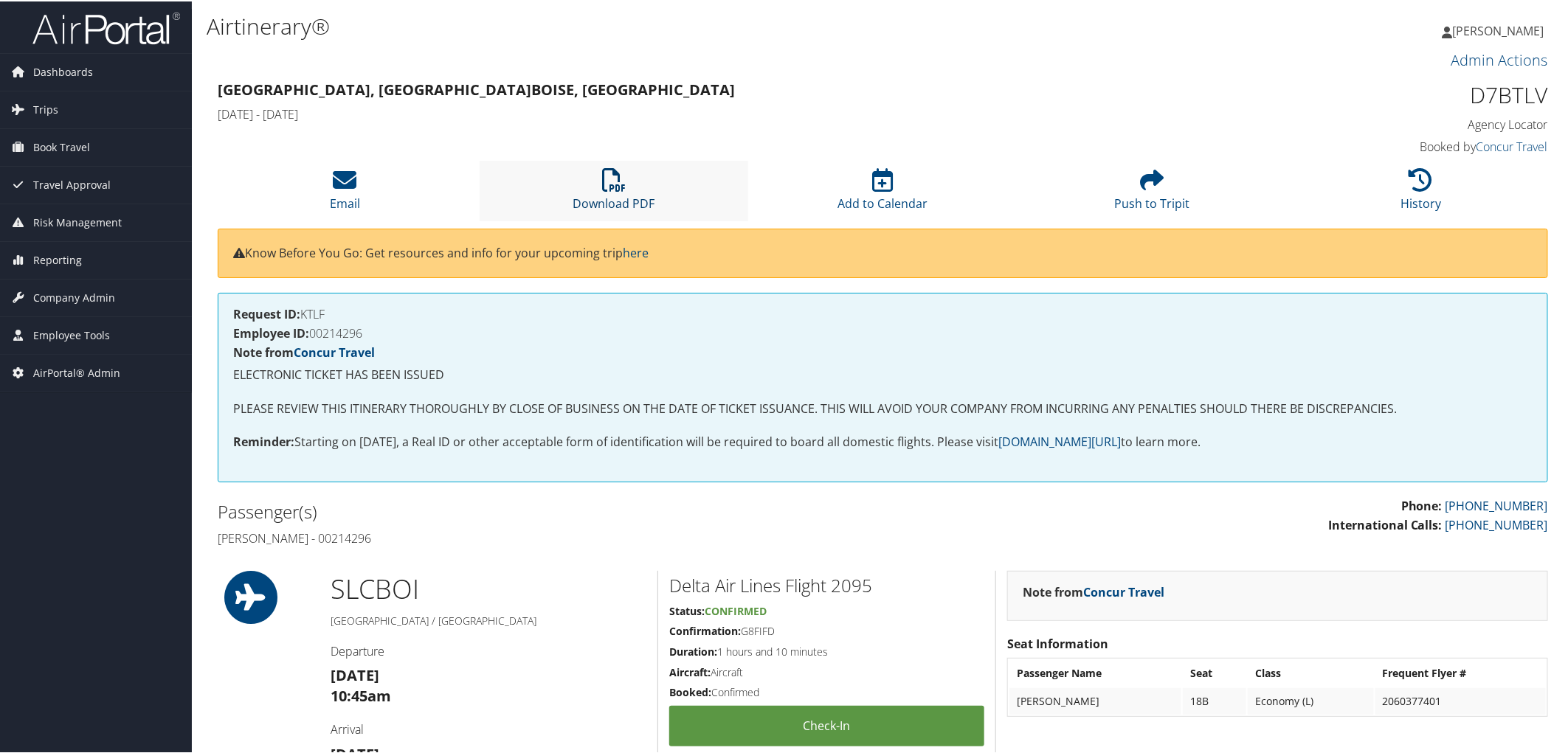
click at [618, 188] on icon at bounding box center [614, 178] width 24 height 24
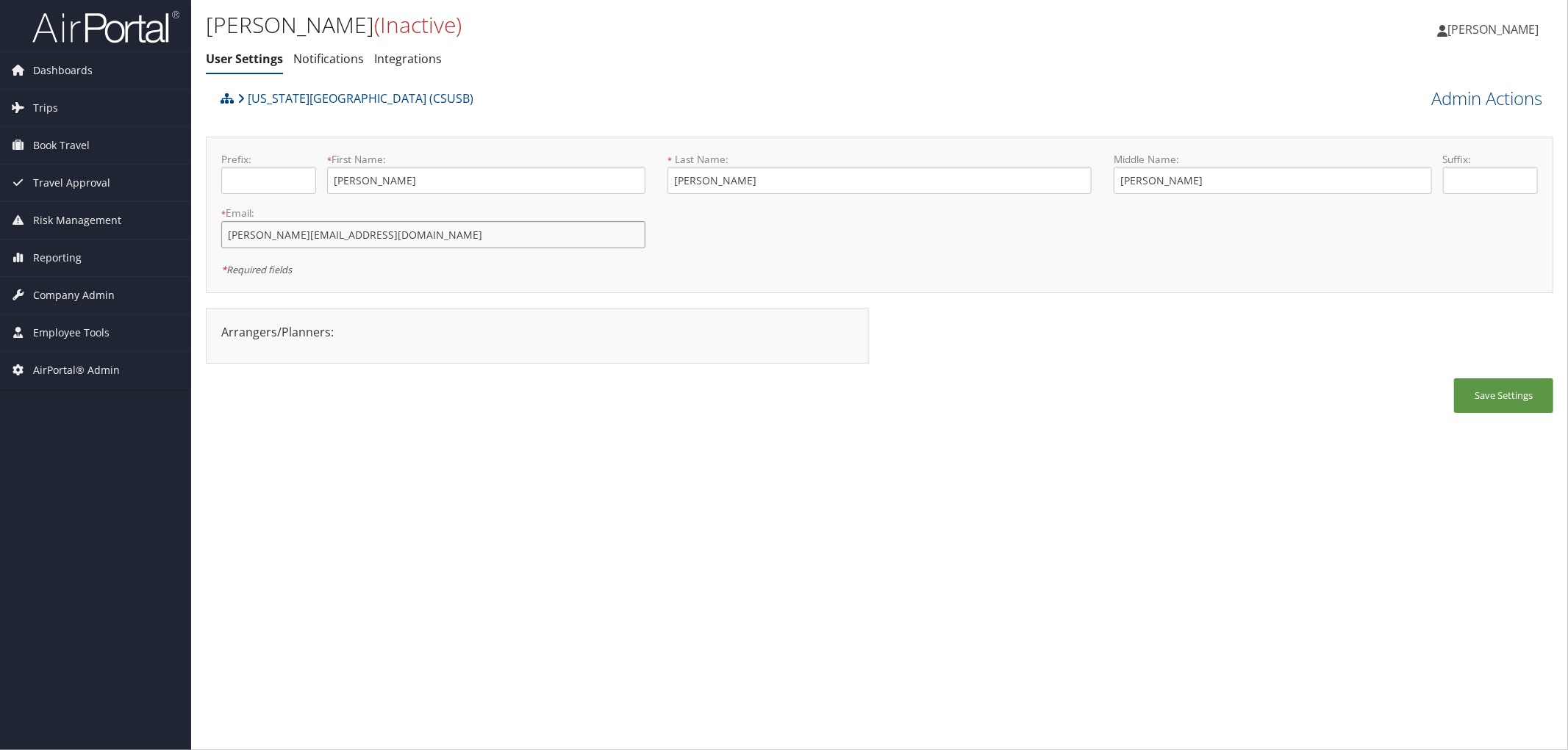
drag, startPoint x: 441, startPoint y: 243, endPoint x: 223, endPoint y: 252, distance: 218.2
click at [223, 252] on div "* Email: [PERSON_NAME][EMAIL_ADDRESS][DOMAIN_NAME] This field is required" at bounding box center [433, 233] width 446 height 54
click at [105, 366] on span "AirPortal® Admin" at bounding box center [76, 370] width 87 height 37
drag, startPoint x: 414, startPoint y: 239, endPoint x: 152, endPoint y: 231, distance: 262.1
click at [152, 231] on div "Dashboards AirPortal 360™ (Manager) AirPortal 360™ (Agent) My Travel Dashboard …" at bounding box center [784, 375] width 1568 height 750
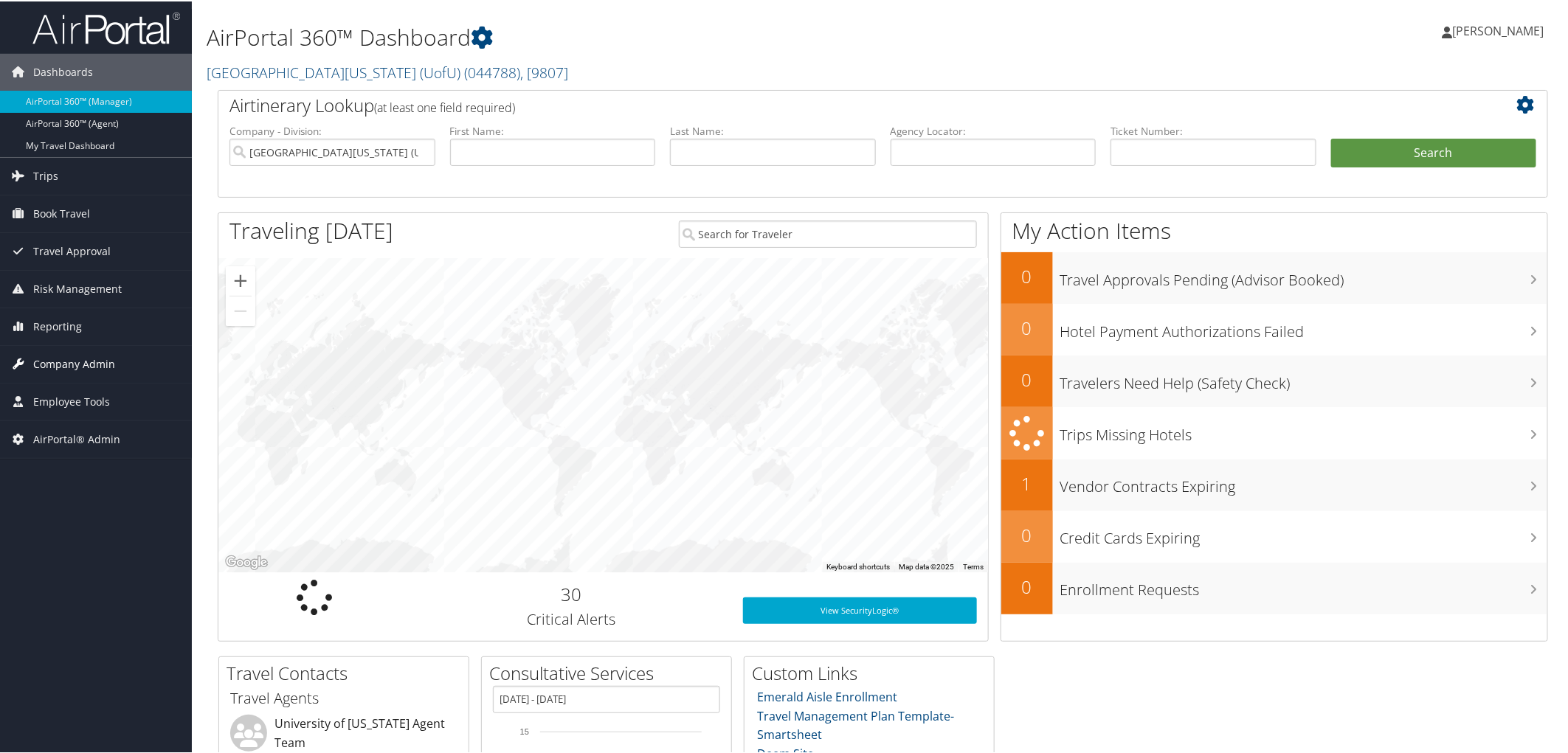
click at [82, 362] on span "Company Admin" at bounding box center [74, 362] width 82 height 37
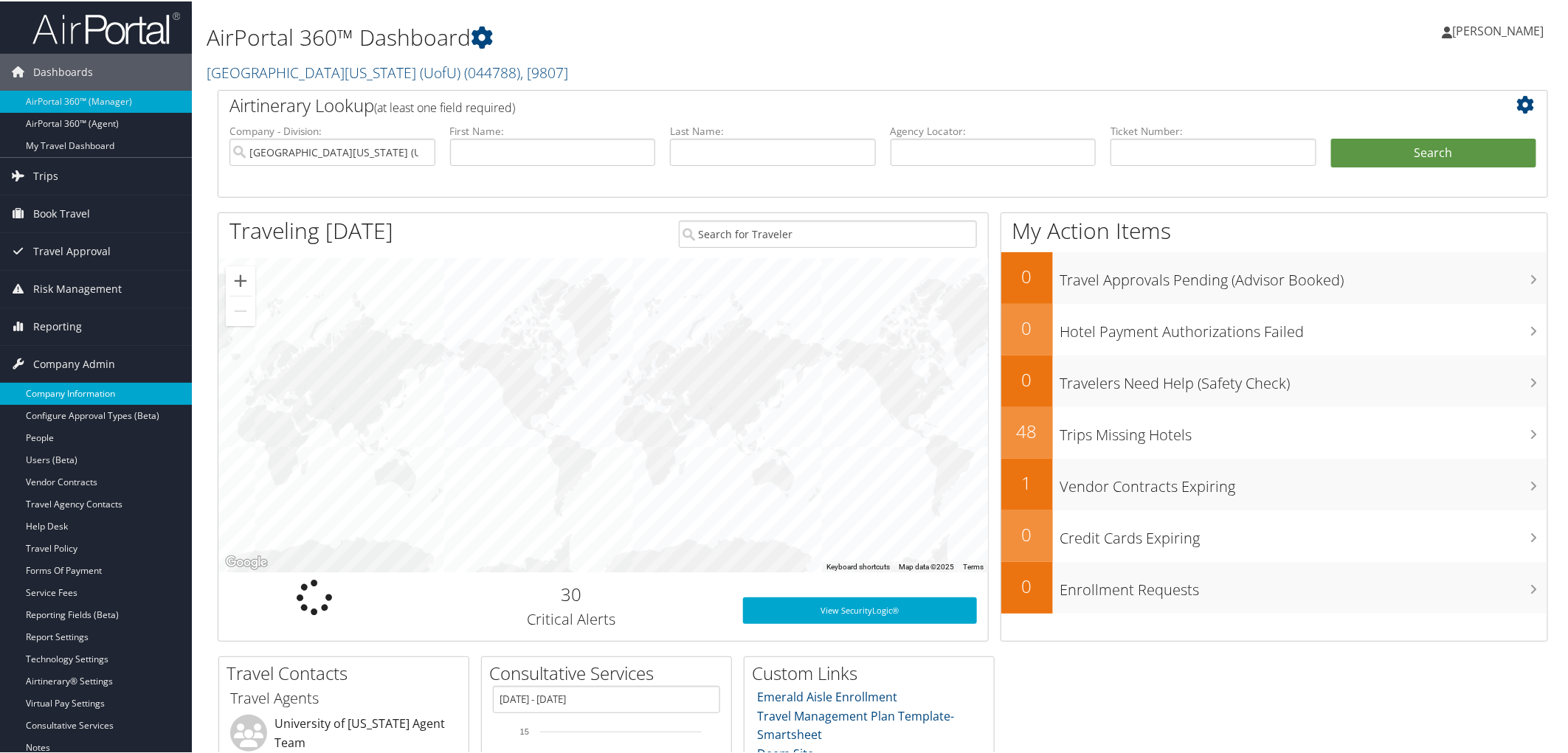
click at [82, 384] on link "Company Information" at bounding box center [96, 392] width 192 height 22
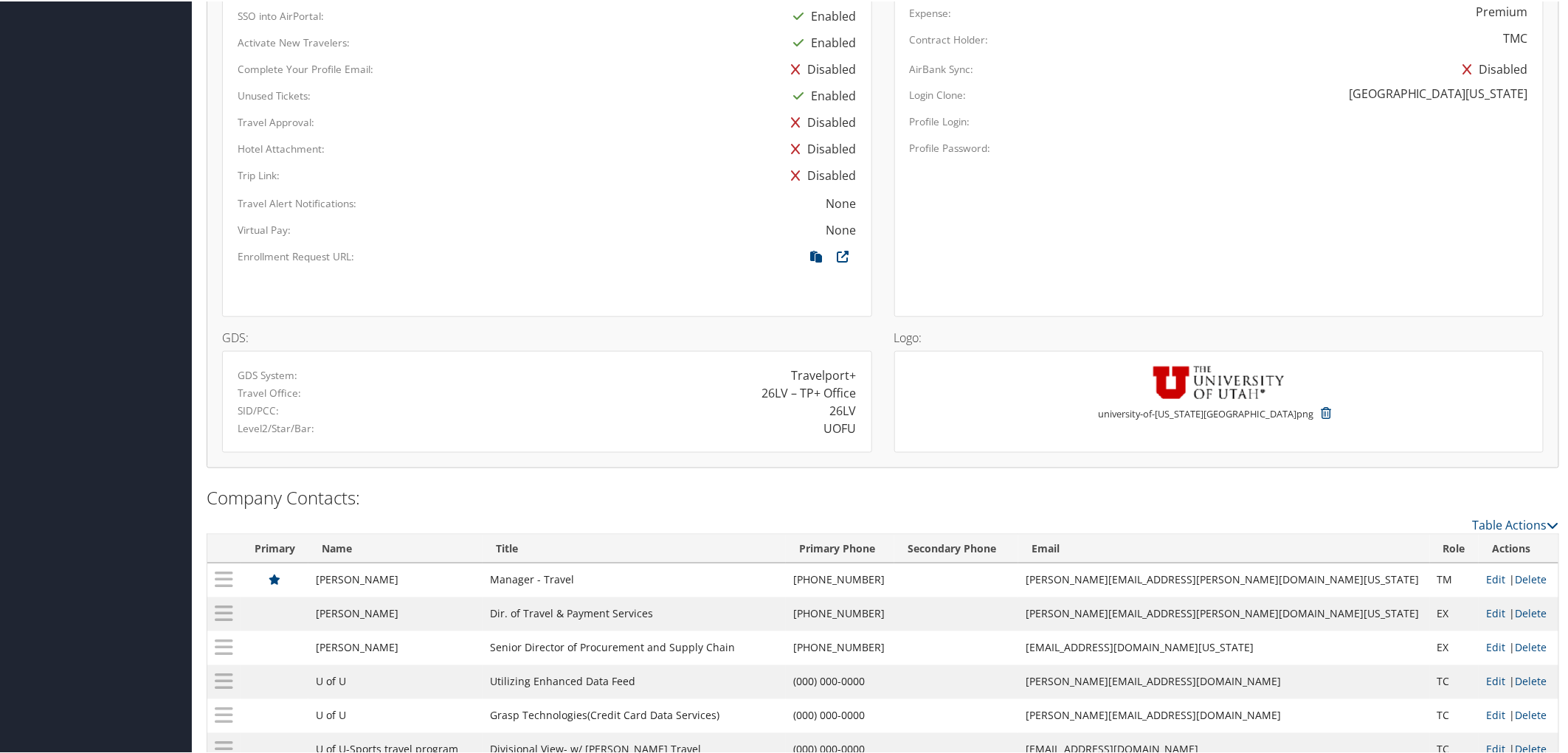
scroll to position [942, 0]
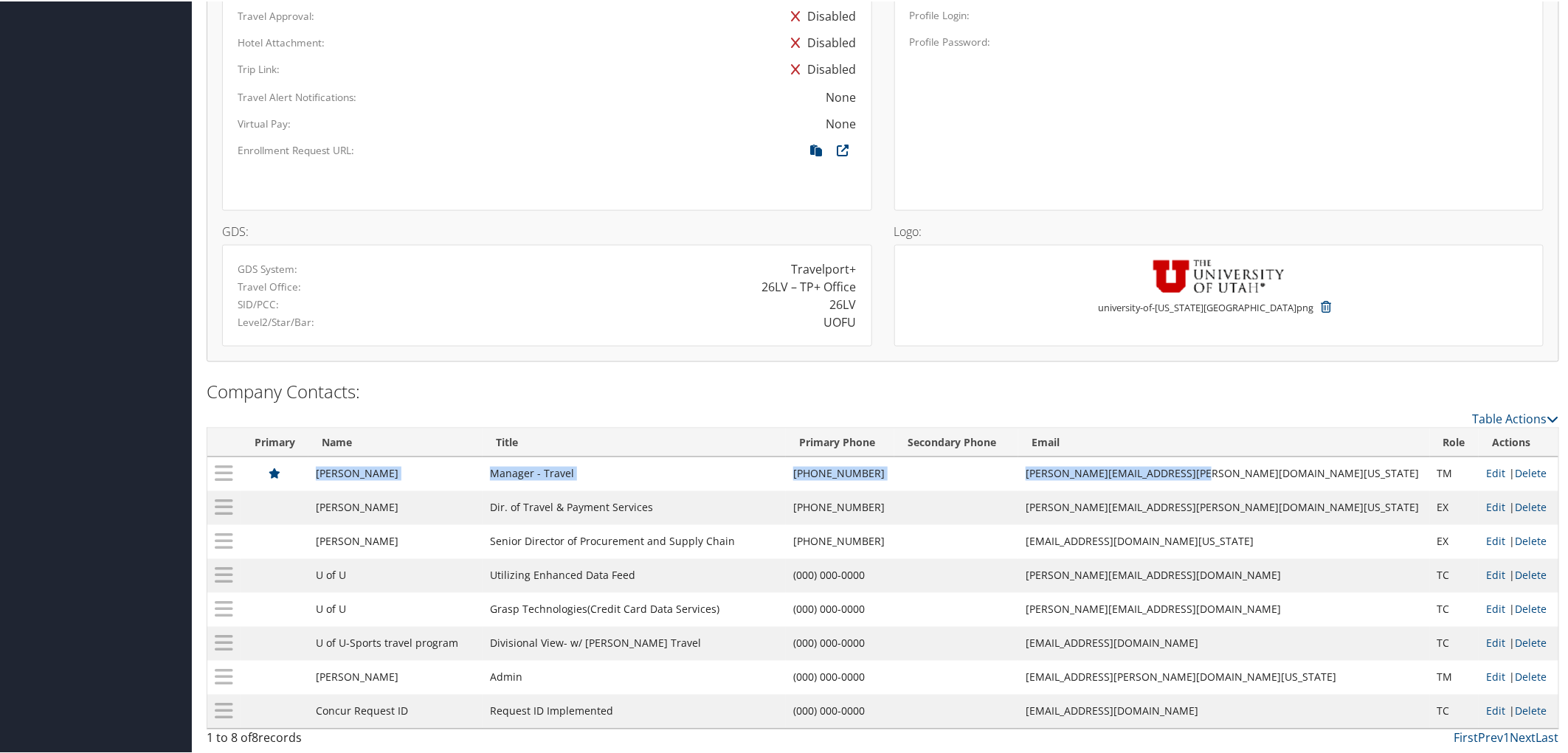
drag, startPoint x: 333, startPoint y: 461, endPoint x: 1335, endPoint y: 469, distance: 1002.0
click at [1335, 469] on tr "Melaney McKellar Manager - Travel (801) 587-7274 melaney.mckellar@admin.utah.ed…" at bounding box center [883, 472] width 1351 height 34
copy tr "Melaney McKellar Manager - Travel (801) 587-7274 melaney.mckellar@admin.utah.edu"
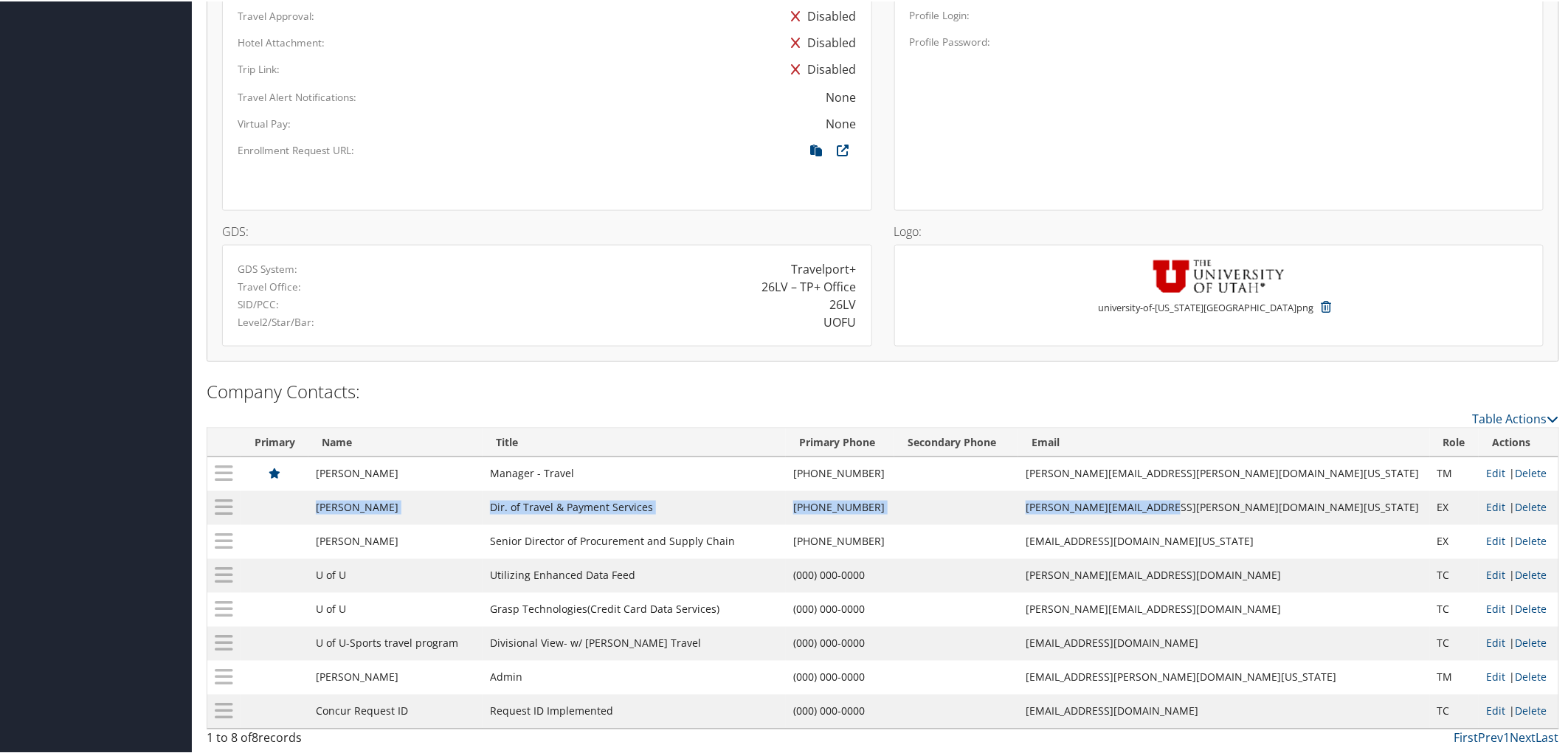
drag, startPoint x: 329, startPoint y: 500, endPoint x: 1299, endPoint y: 500, distance: 970.0
click at [1299, 500] on tr "Perry Hull Dir. of Travel & Payment Services (801) 587-6280 perry.hull@admin.ut…" at bounding box center [883, 506] width 1351 height 34
copy tr "Perry Hull Dir. of Travel & Payment Services (801) 587-6280 perry.hull@admin.ut…"
click at [644, 168] on div at bounding box center [547, 180] width 641 height 27
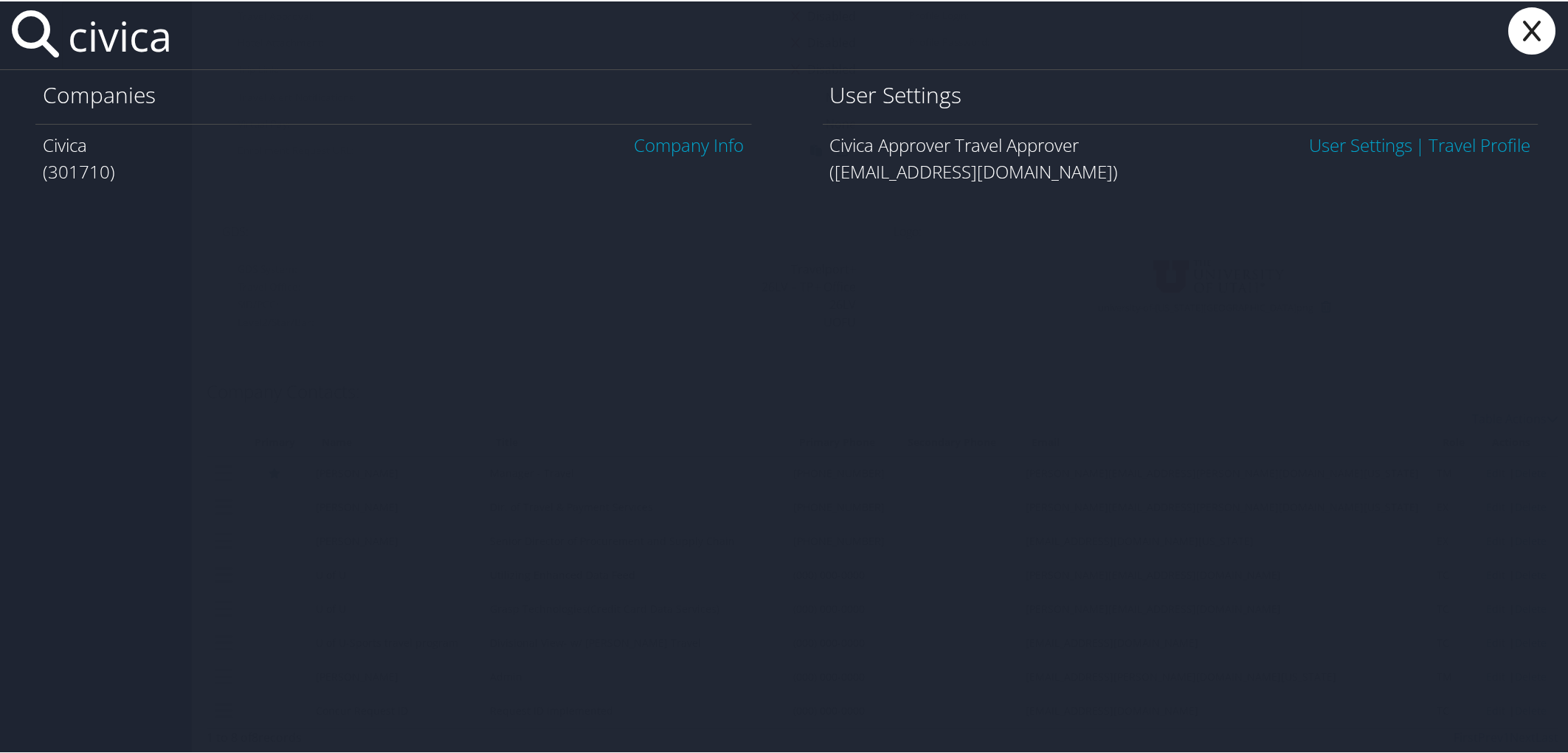
type input "civica"
click at [673, 148] on link "Company Info" at bounding box center [689, 143] width 110 height 24
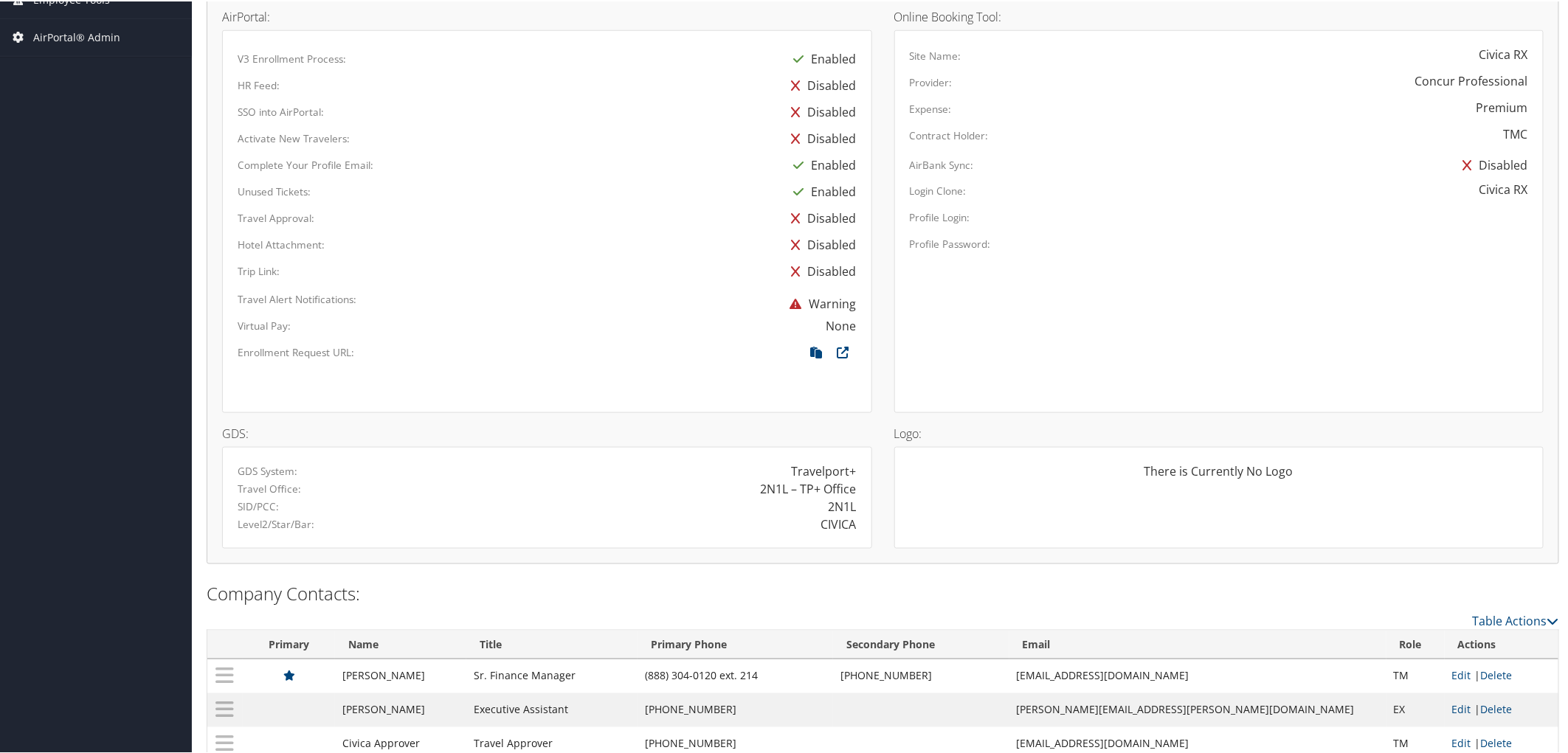
scroll to position [738, 0]
